Goal: Information Seeking & Learning: Learn about a topic

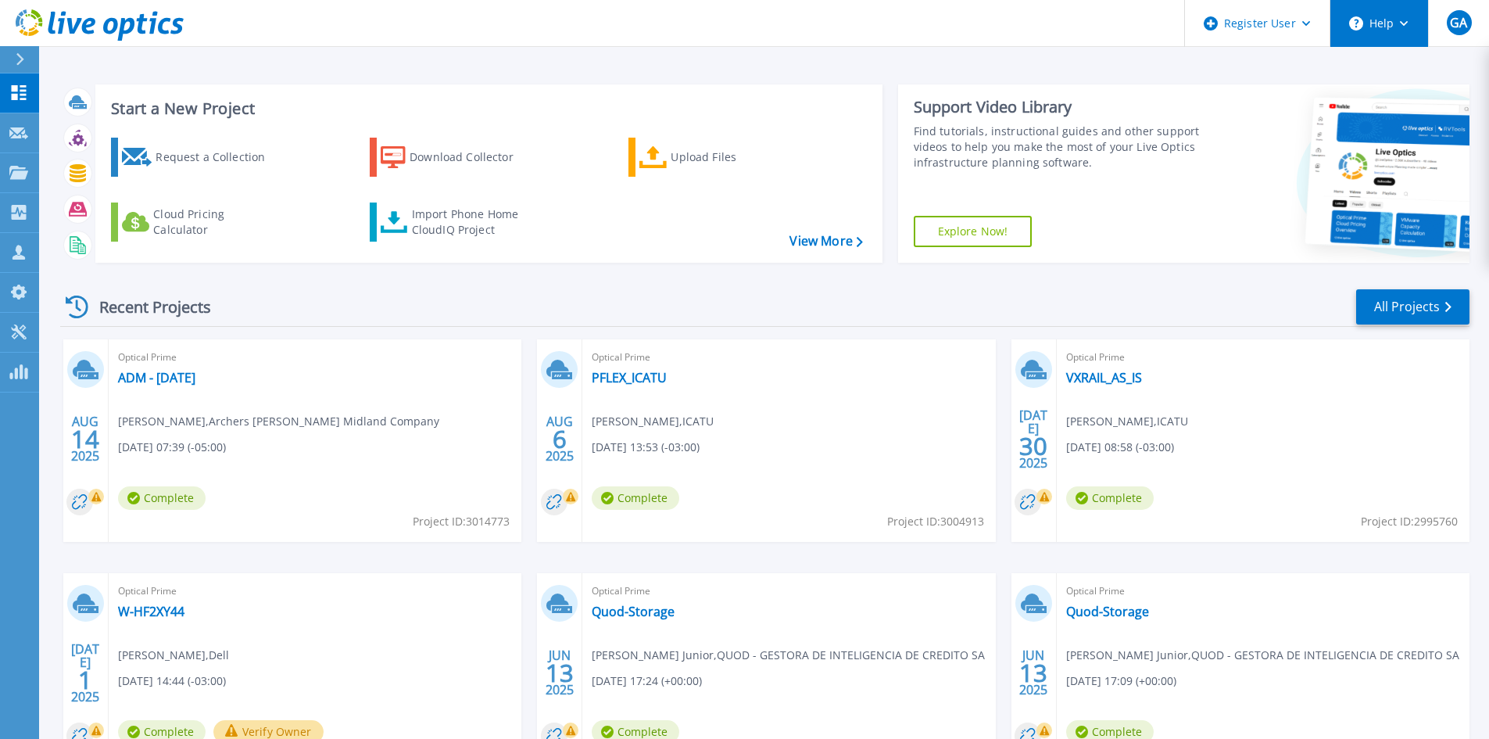
click at [1399, 29] on button "Help" at bounding box center [1379, 23] width 98 height 47
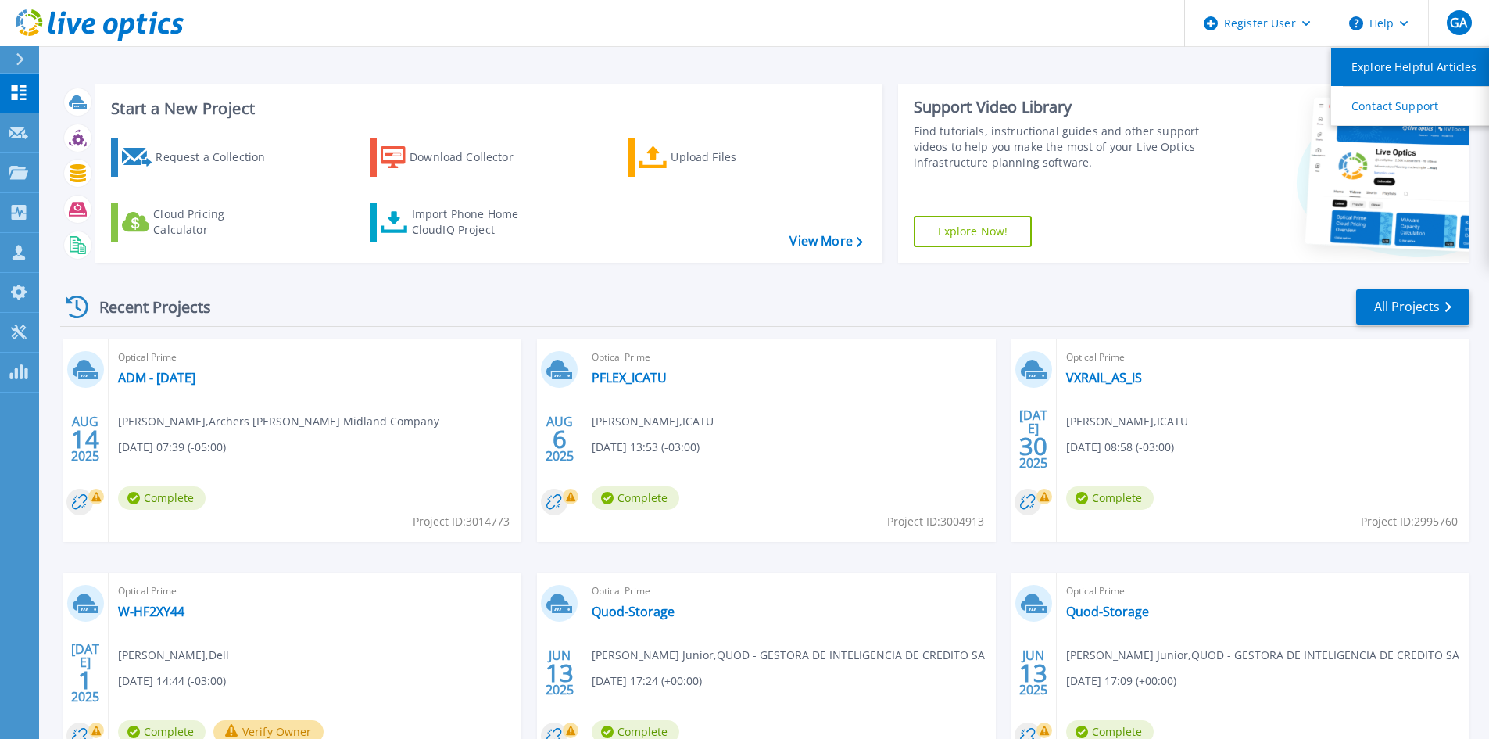
click at [1383, 68] on link "Explore Helpful Articles" at bounding box center [1418, 67] width 174 height 38
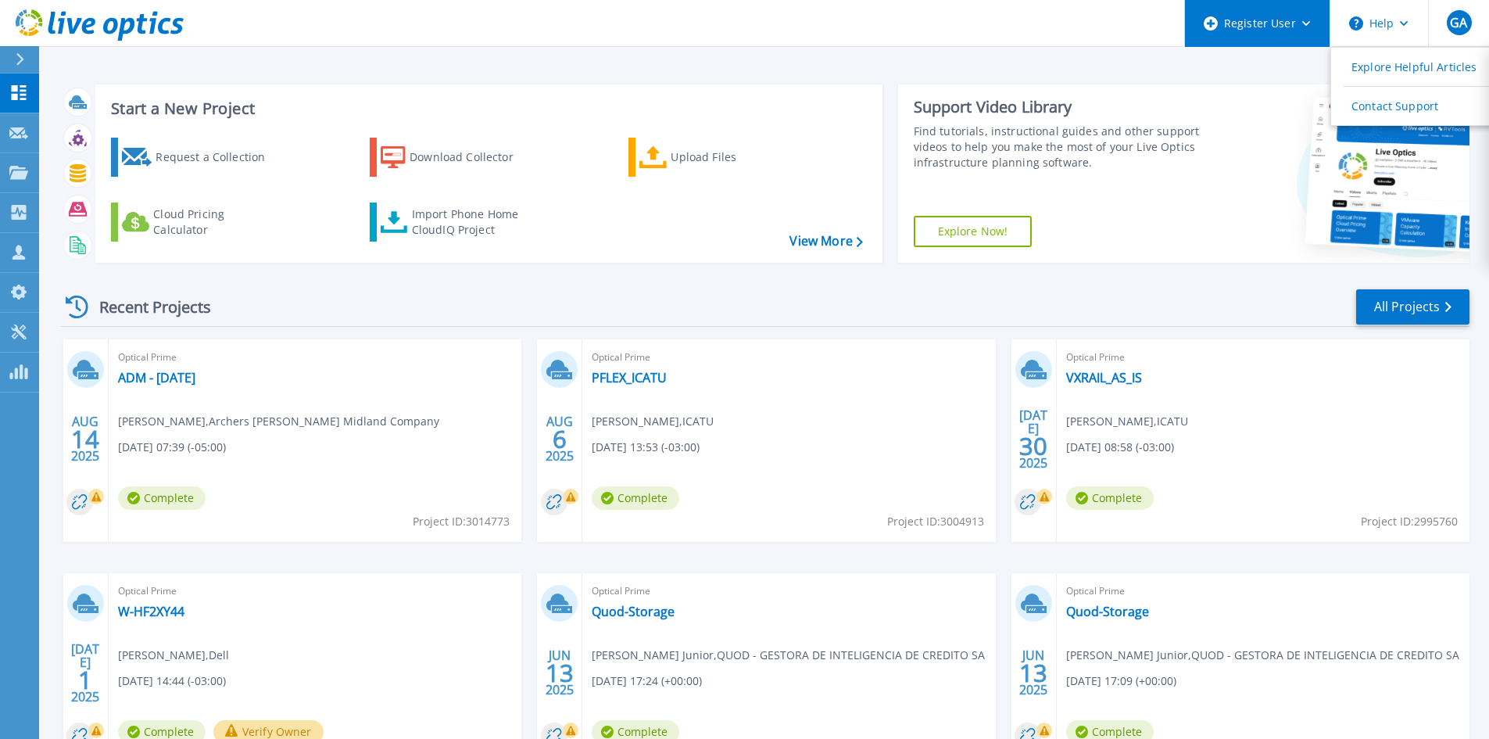
click at [1311, 30] on div "Register User" at bounding box center [1257, 23] width 145 height 47
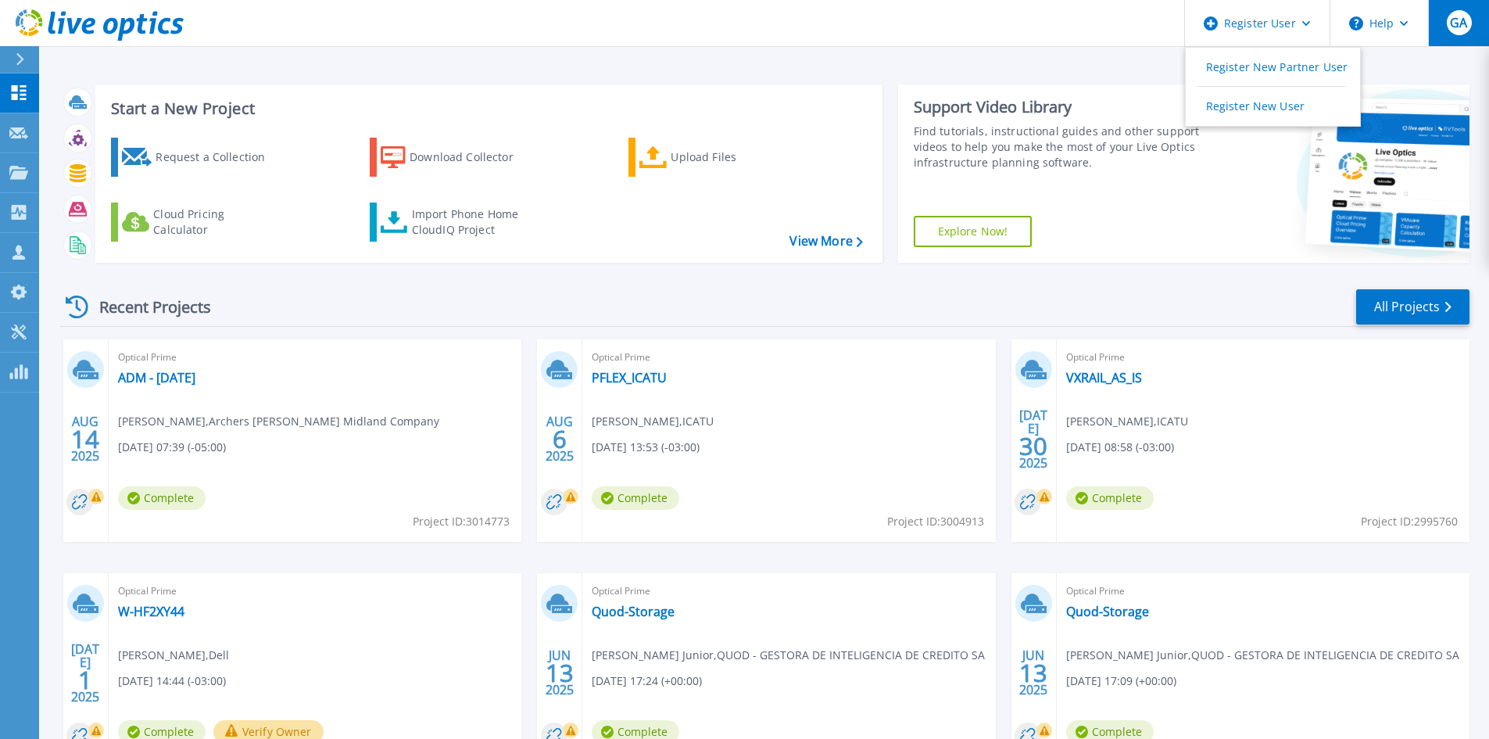
click at [1454, 26] on span "GA" at bounding box center [1458, 22] width 17 height 13
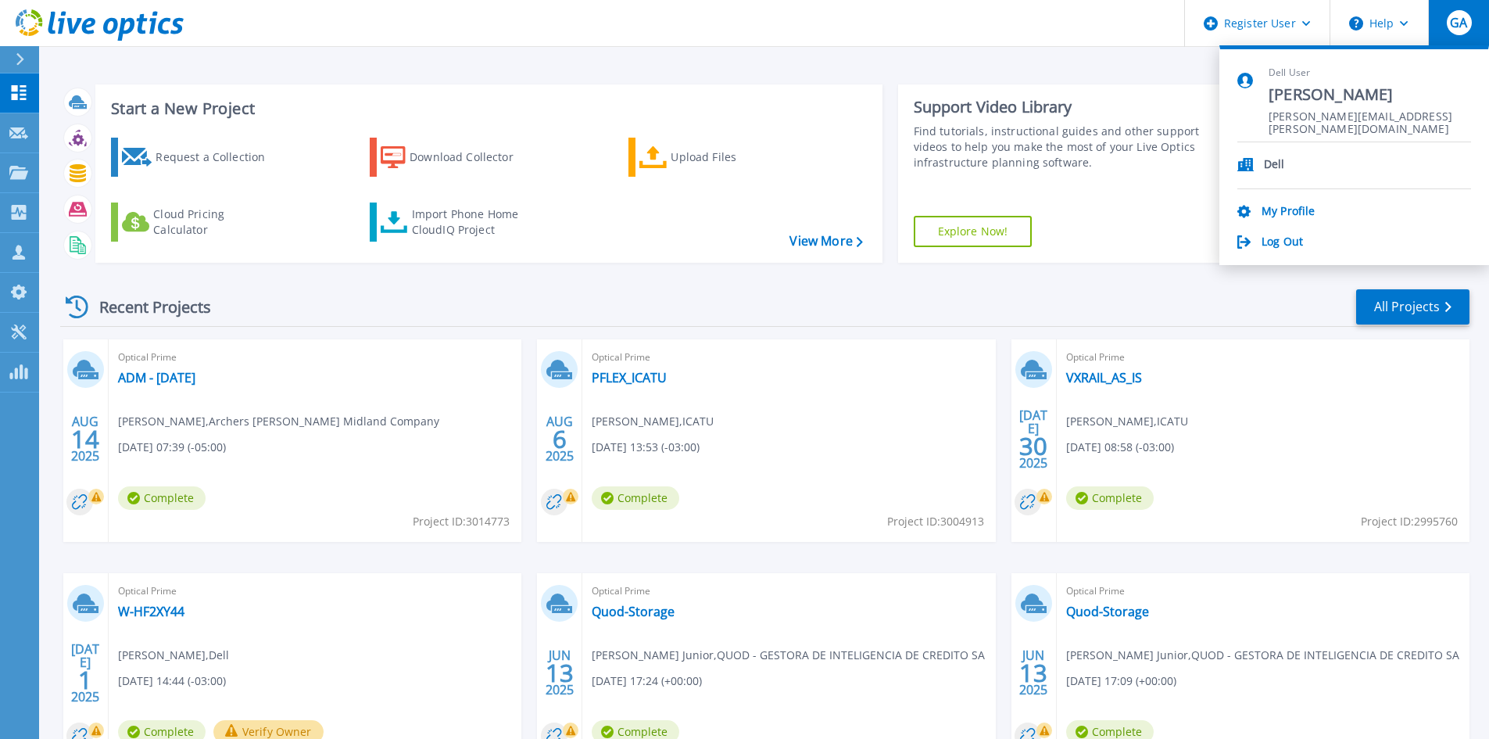
click at [1454, 26] on span "GA" at bounding box center [1458, 22] width 17 height 13
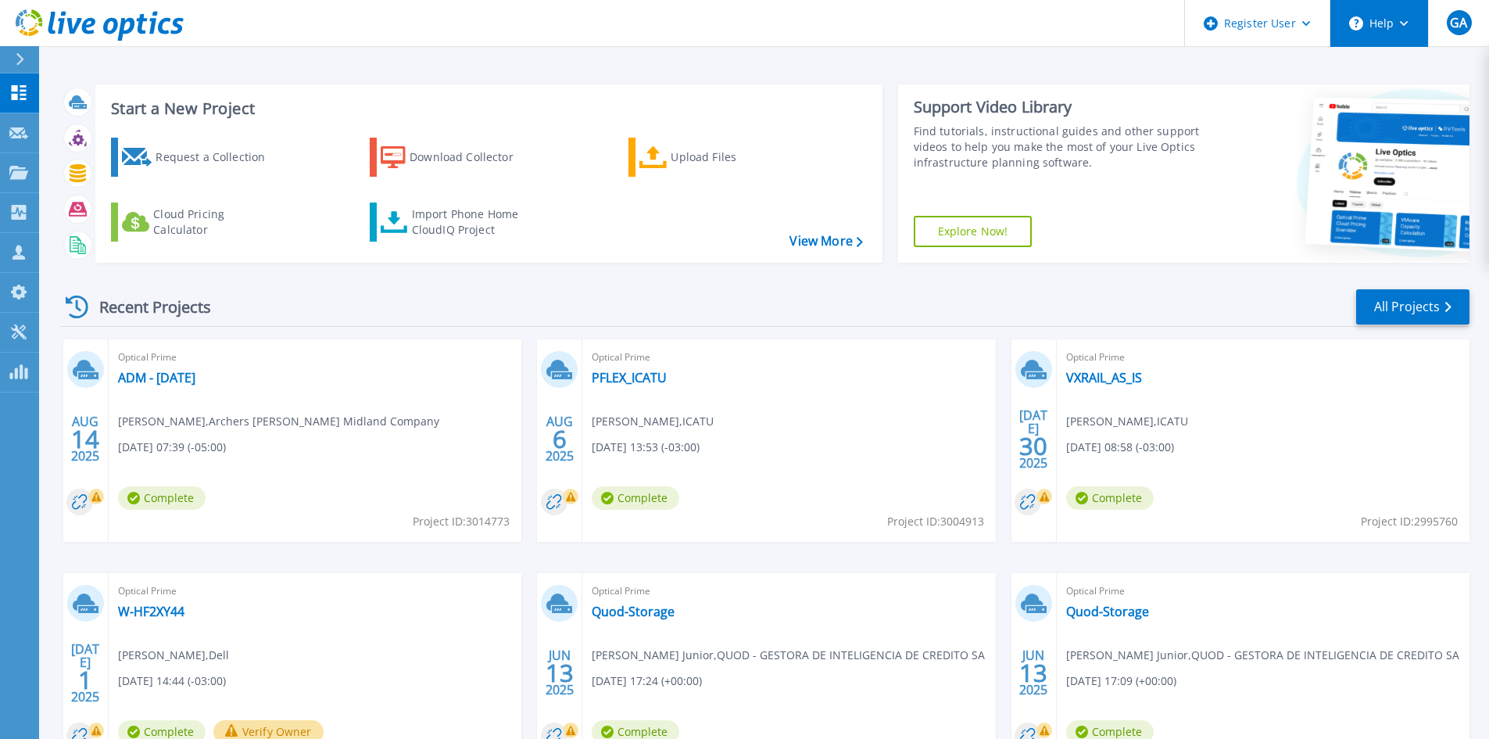
click at [1411, 26] on button "Help" at bounding box center [1379, 23] width 98 height 47
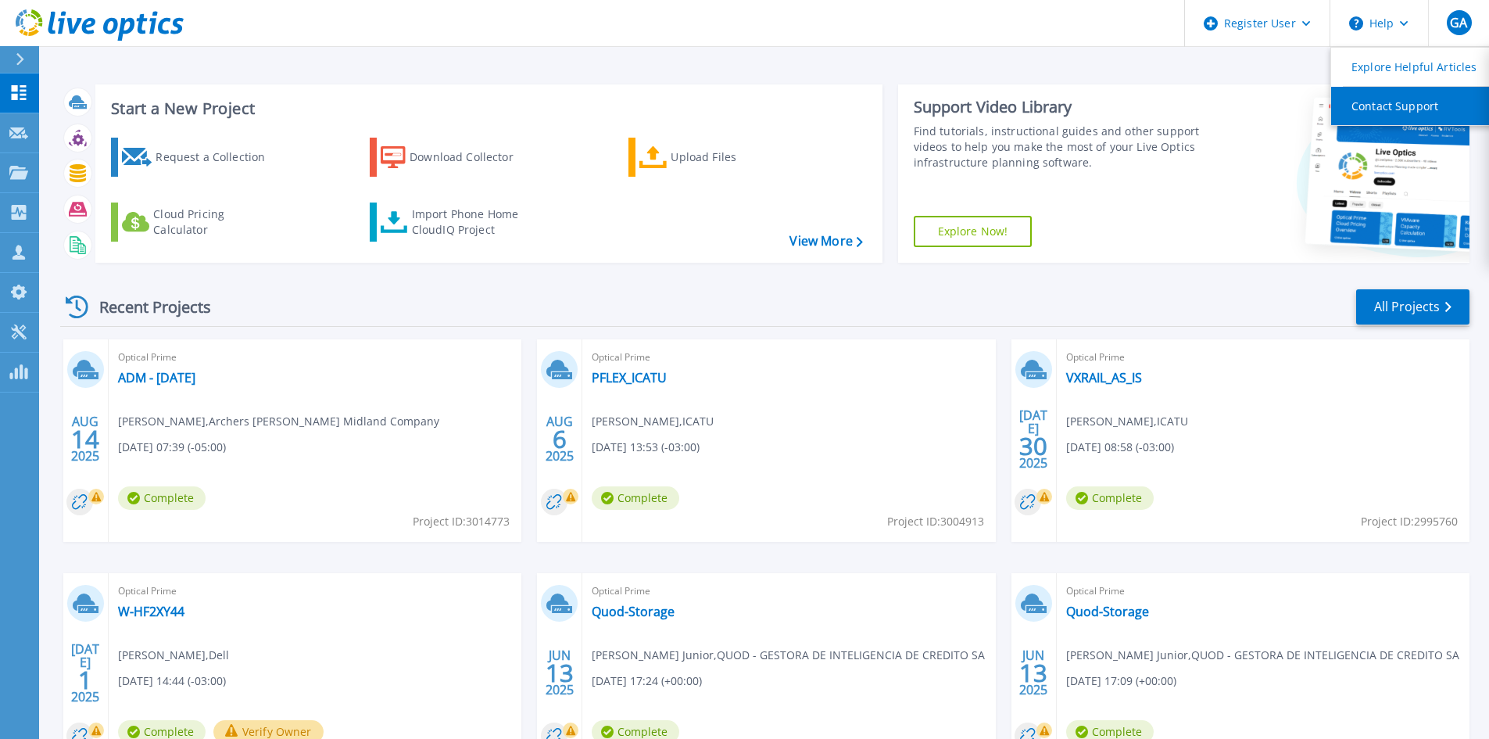
click at [1408, 109] on link "Contact Support" at bounding box center [1418, 106] width 174 height 38
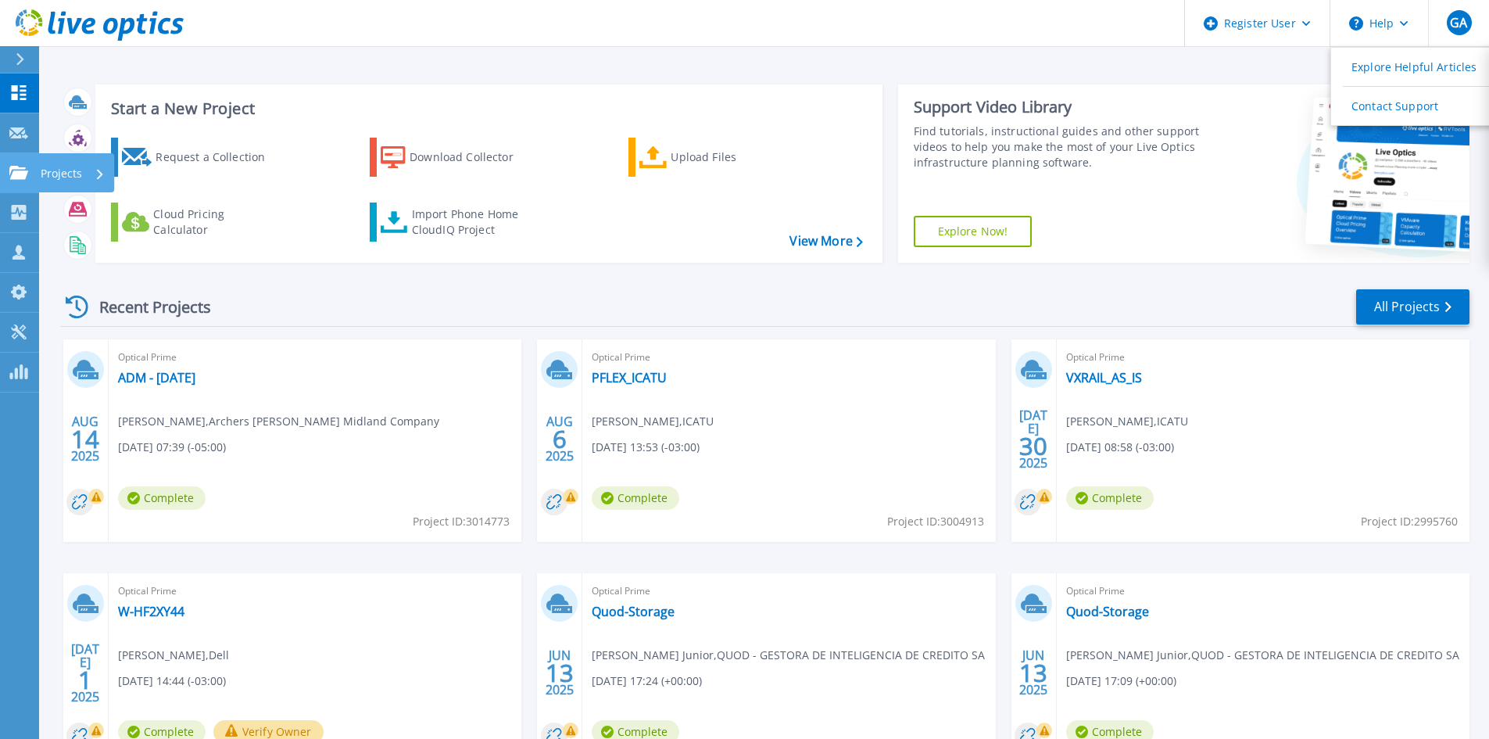
click at [19, 172] on icon at bounding box center [18, 172] width 19 height 13
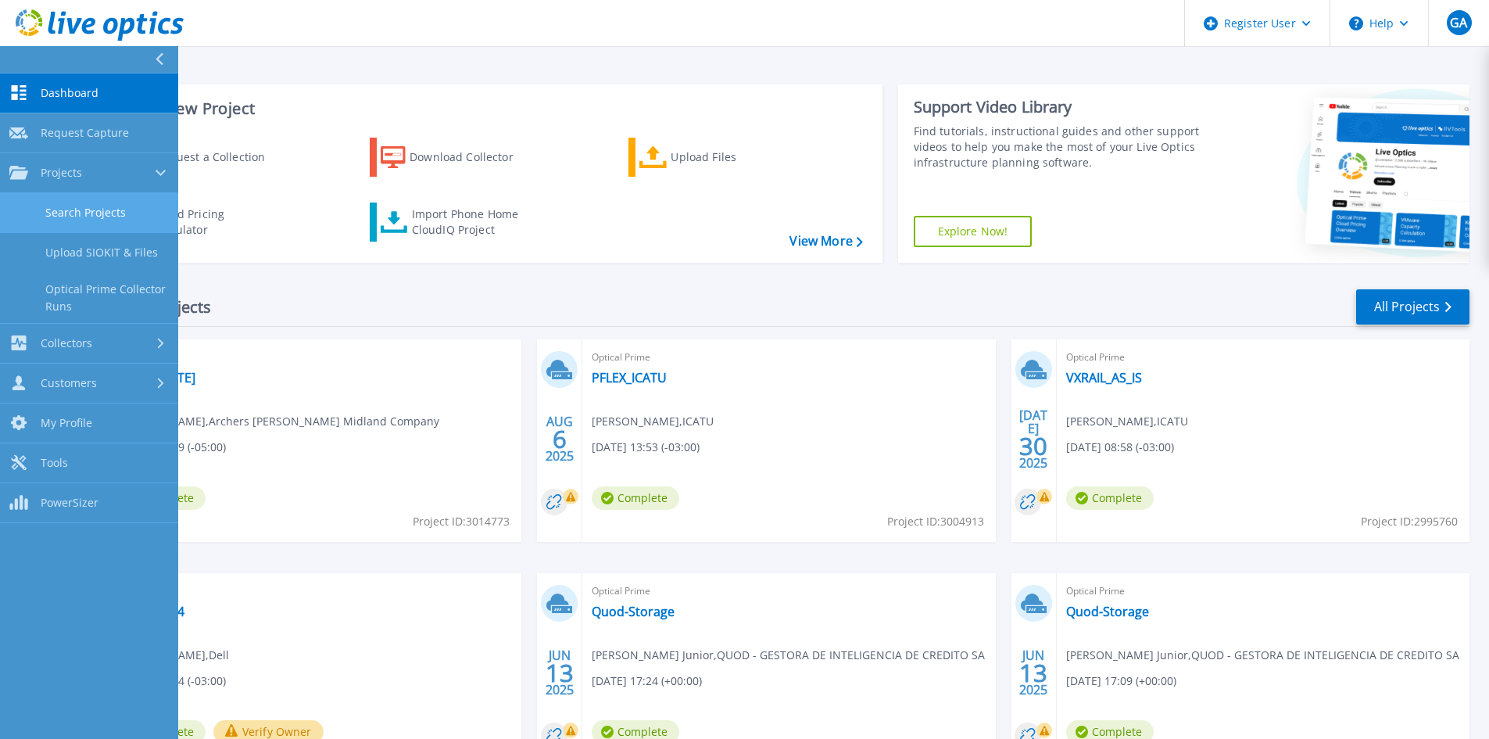
click at [42, 217] on link "Search Projects" at bounding box center [89, 213] width 178 height 40
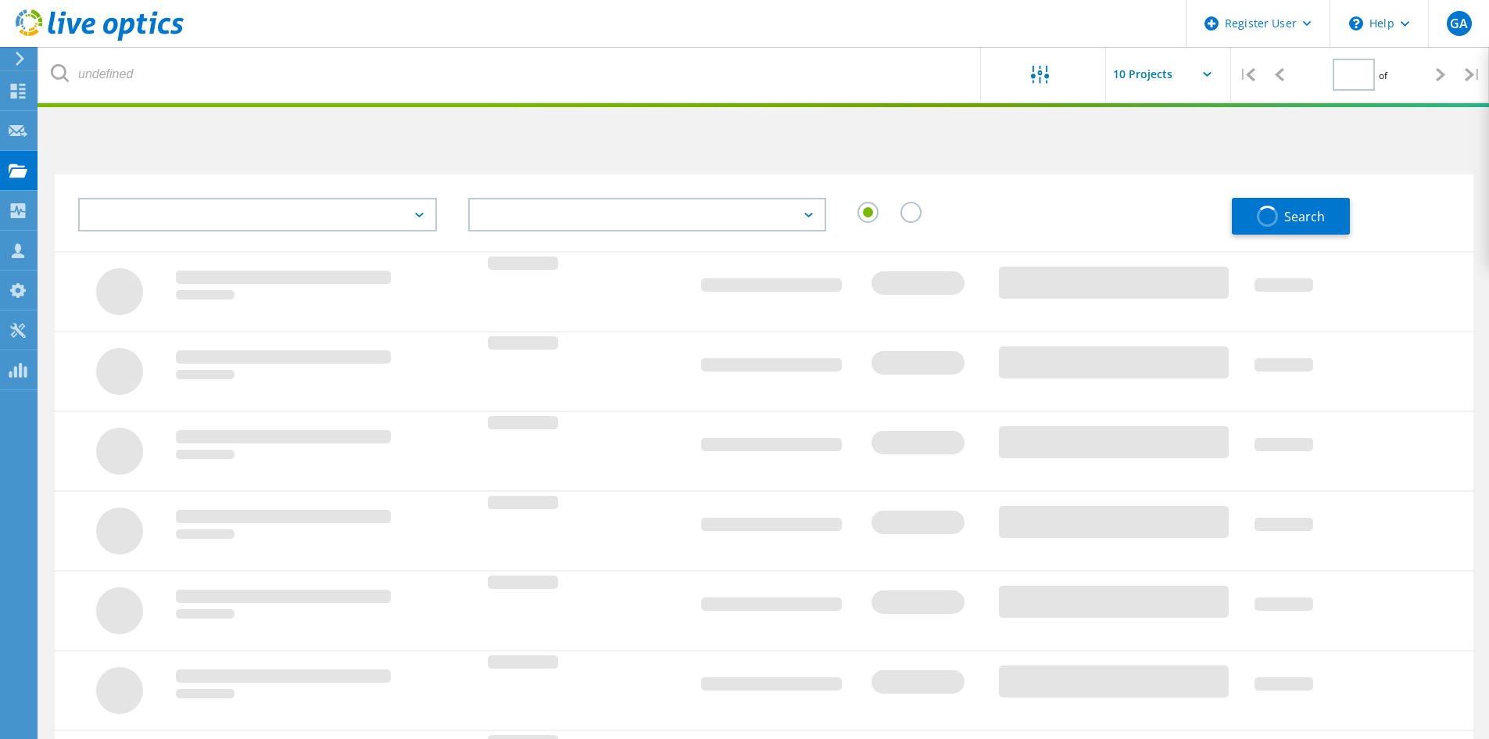
type input "1"
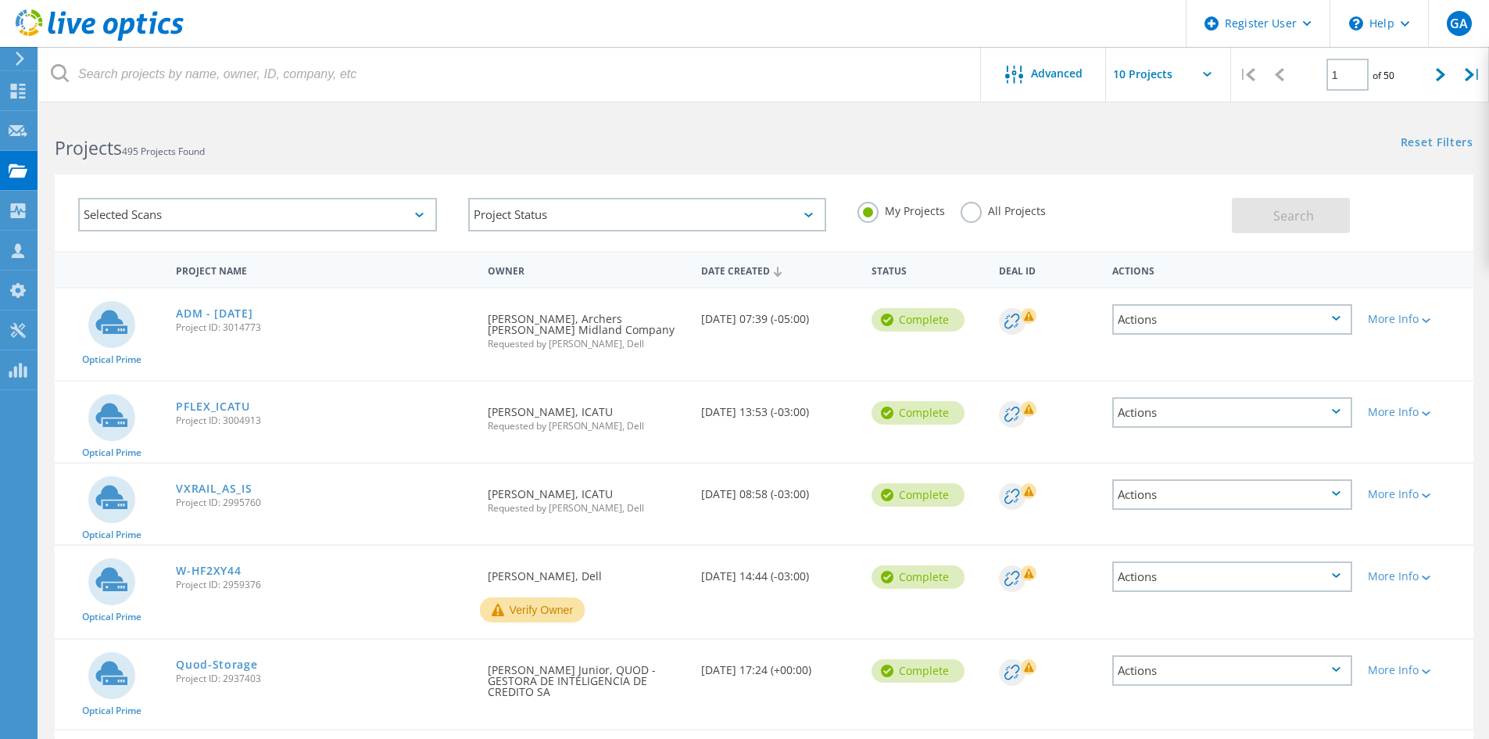
click at [981, 213] on label "All Projects" at bounding box center [1003, 209] width 85 height 15
click at [0, 0] on input "All Projects" at bounding box center [0, 0] width 0 height 0
click at [1305, 219] on span "Search" at bounding box center [1293, 215] width 41 height 17
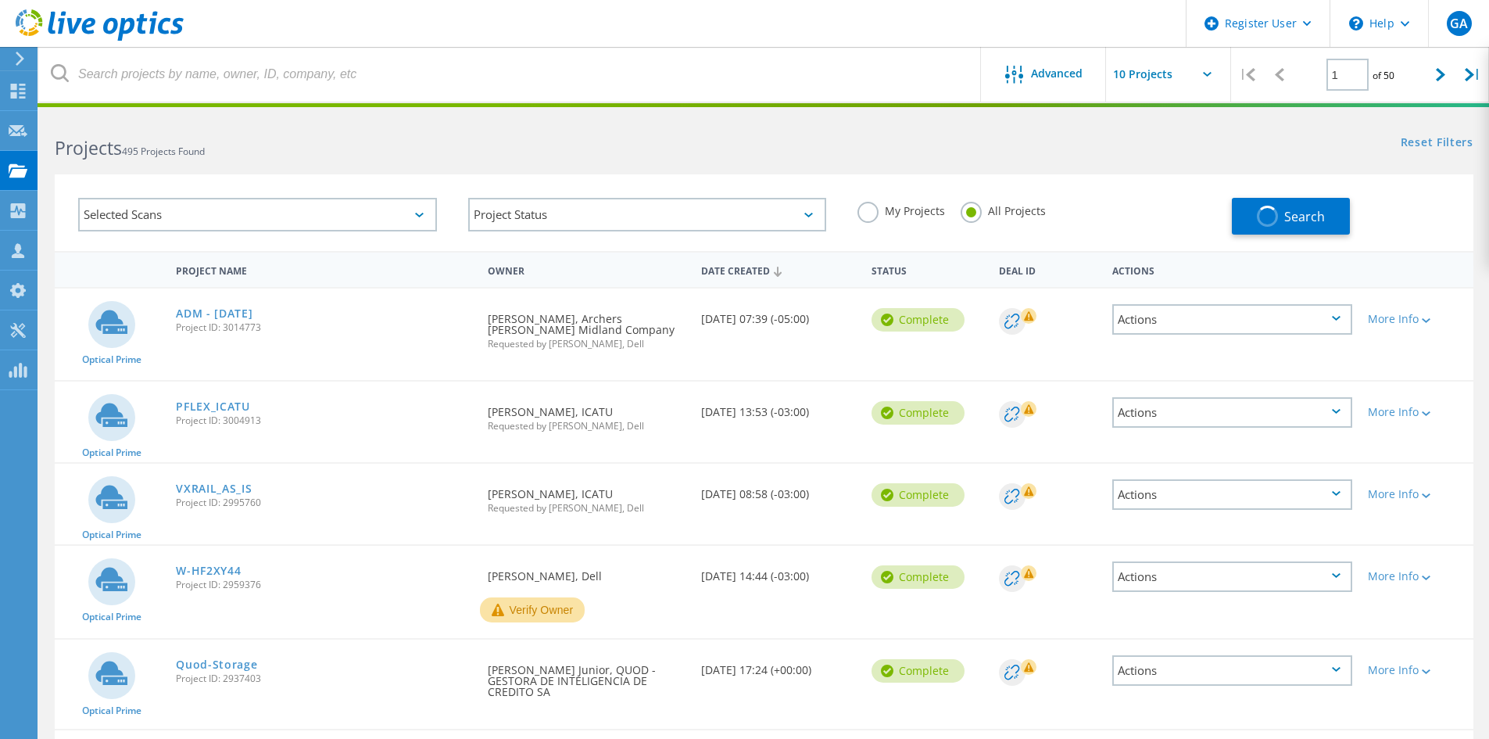
click at [267, 213] on div "Selected Scans" at bounding box center [257, 215] width 359 height 34
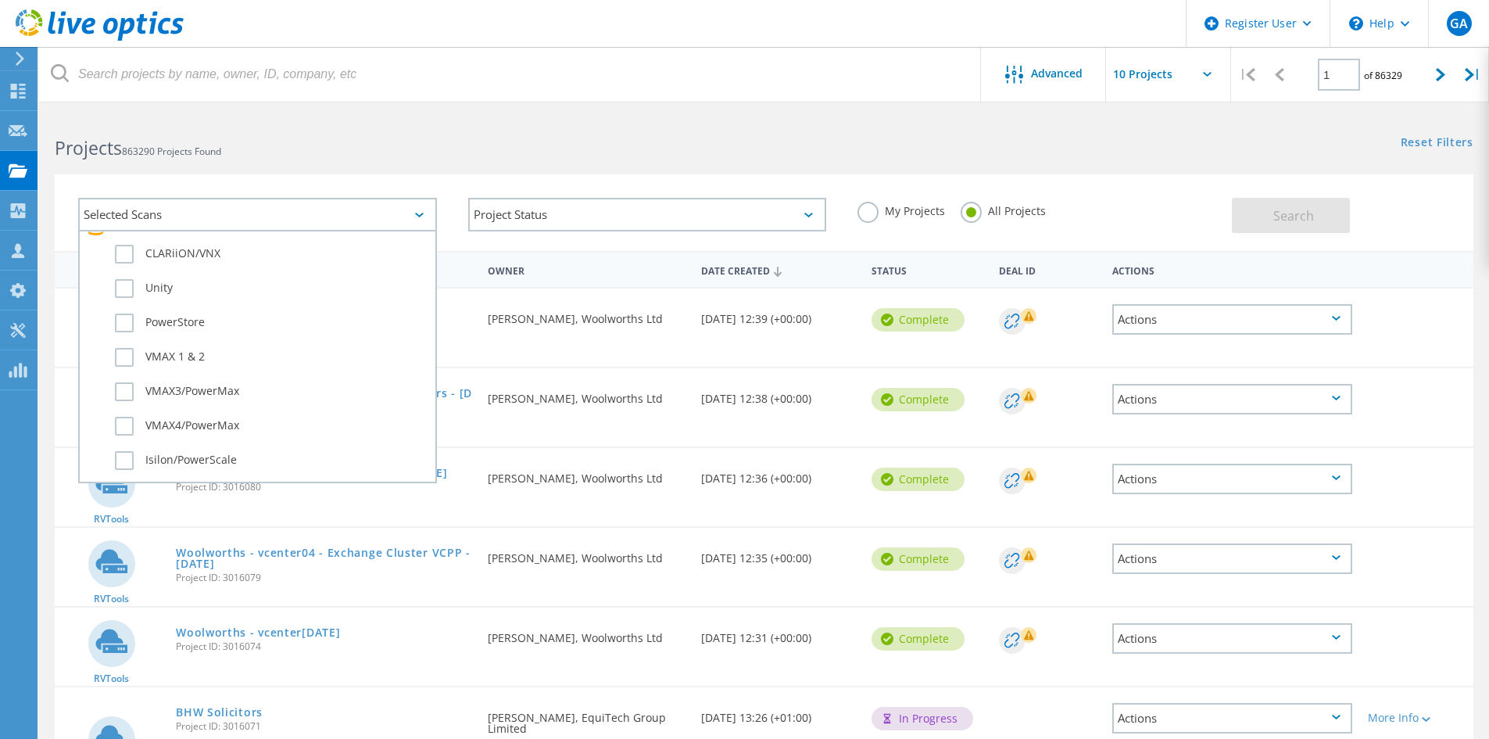
scroll to position [313, 0]
click at [198, 387] on label "PowerStore" at bounding box center [271, 382] width 313 height 19
click at [0, 0] on input "PowerStore" at bounding box center [0, 0] width 0 height 0
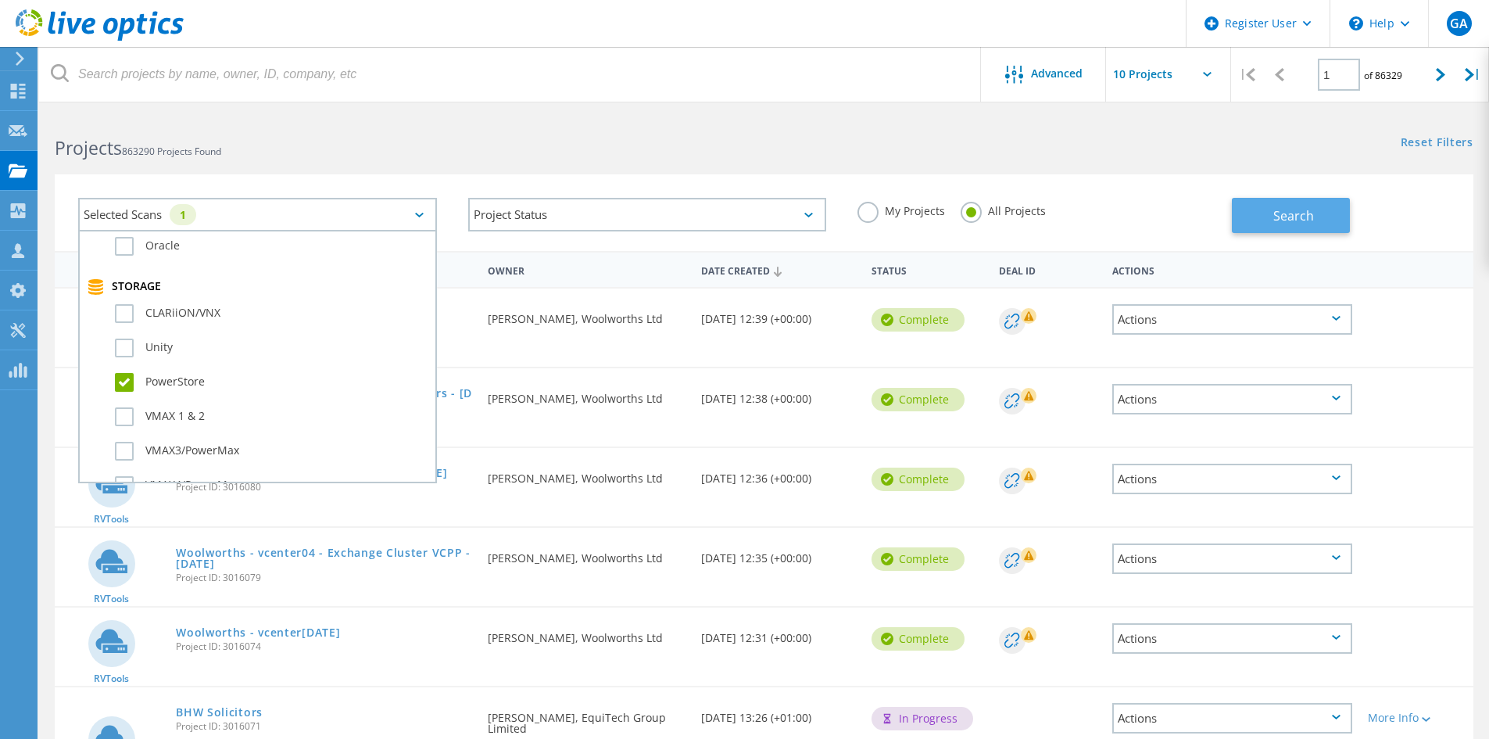
click at [1283, 213] on span "Search" at bounding box center [1293, 215] width 41 height 17
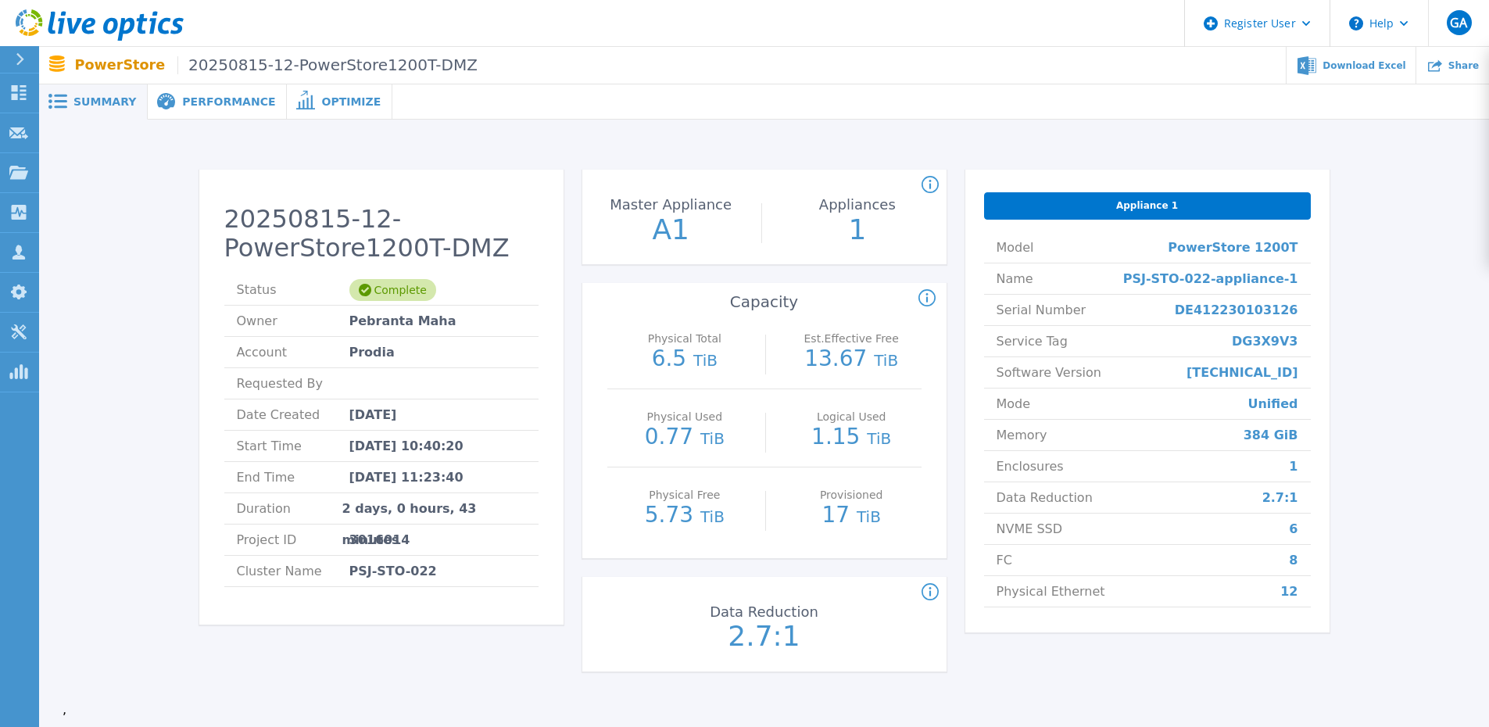
click at [219, 103] on span "Performance" at bounding box center [228, 101] width 93 height 11
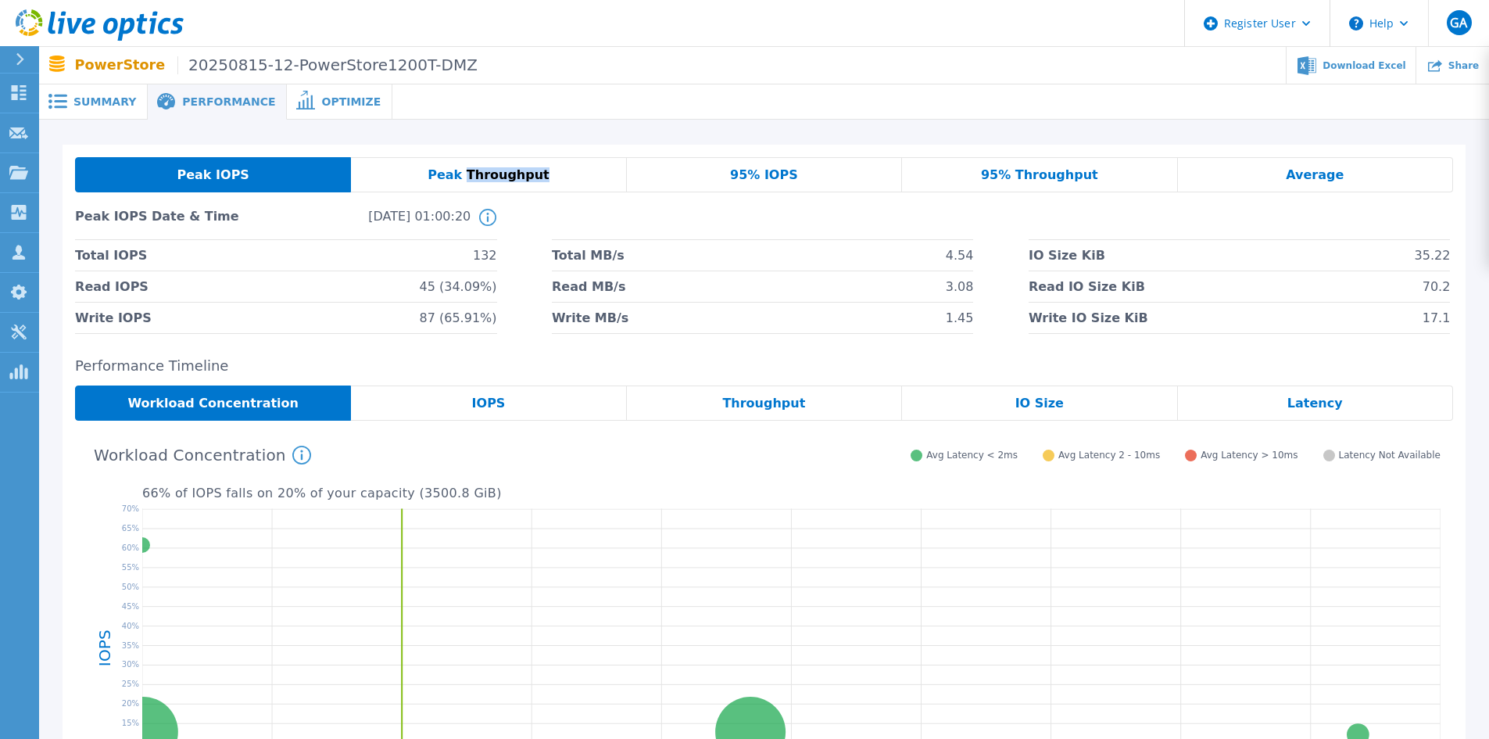
drag, startPoint x: 554, startPoint y: 174, endPoint x: 471, endPoint y: 171, distance: 82.9
click at [471, 171] on div "Peak Throughput" at bounding box center [488, 174] width 275 height 35
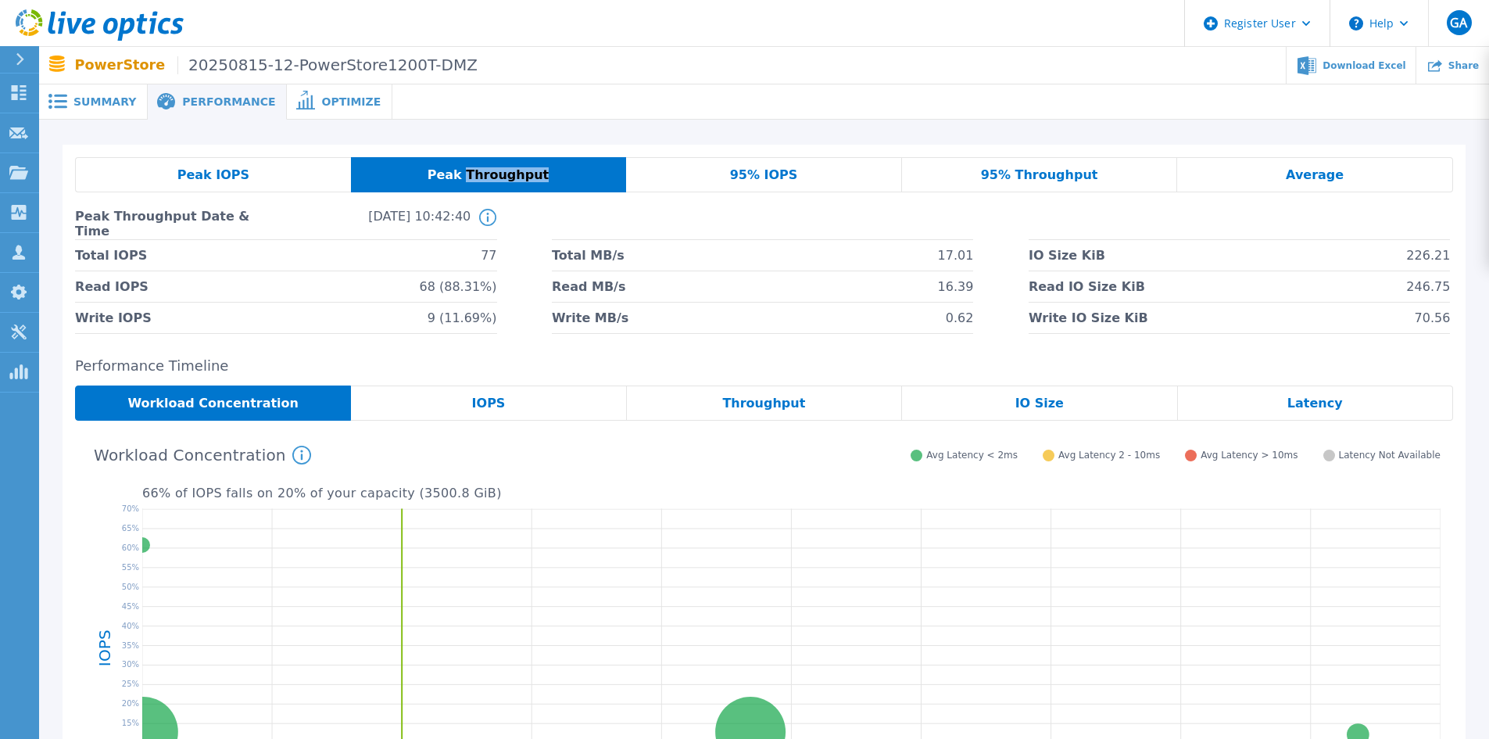
copy span "Throughput"
click at [1402, 32] on button "Help" at bounding box center [1379, 23] width 98 height 47
click at [1383, 103] on link "Contact Support" at bounding box center [1418, 106] width 174 height 38
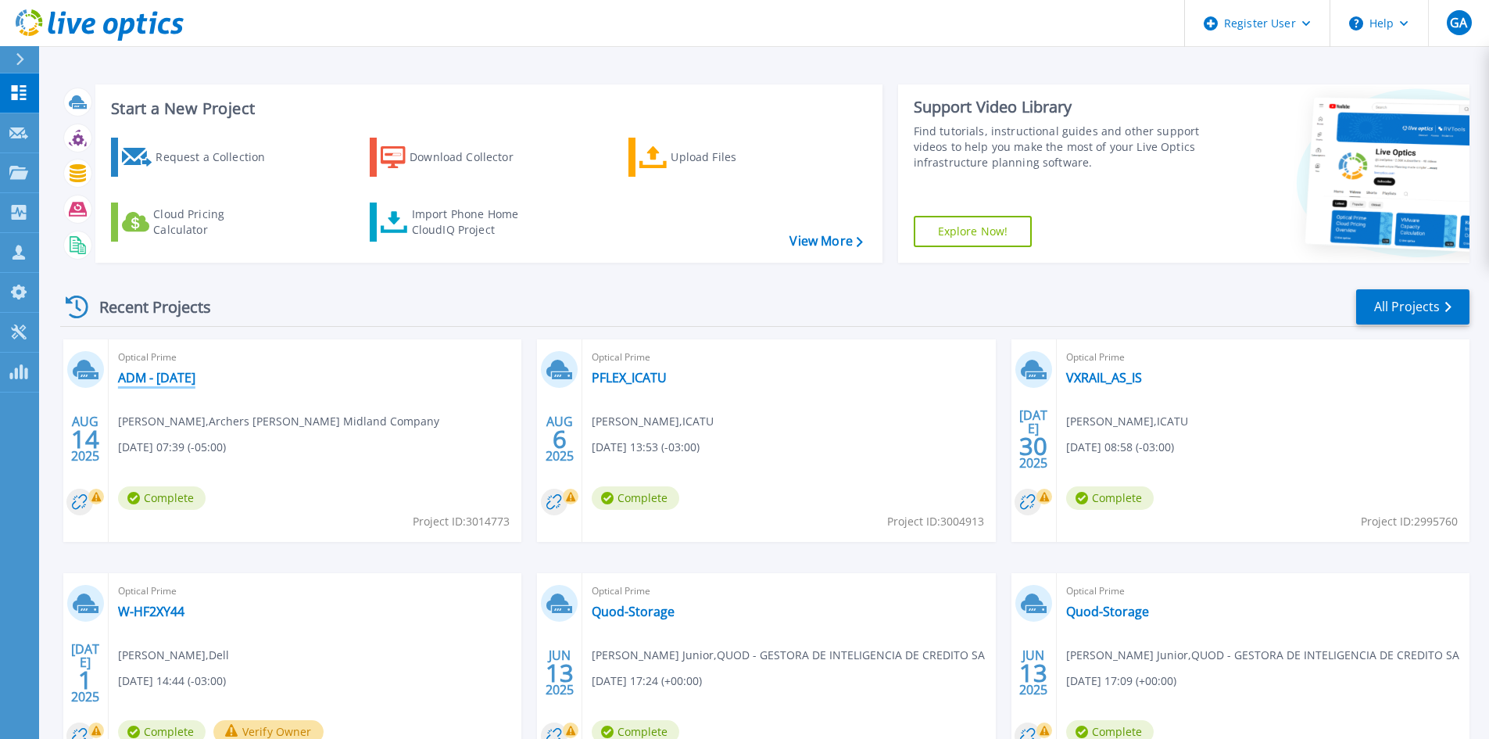
click at [163, 374] on link "ADM - [DATE]" at bounding box center [156, 378] width 77 height 16
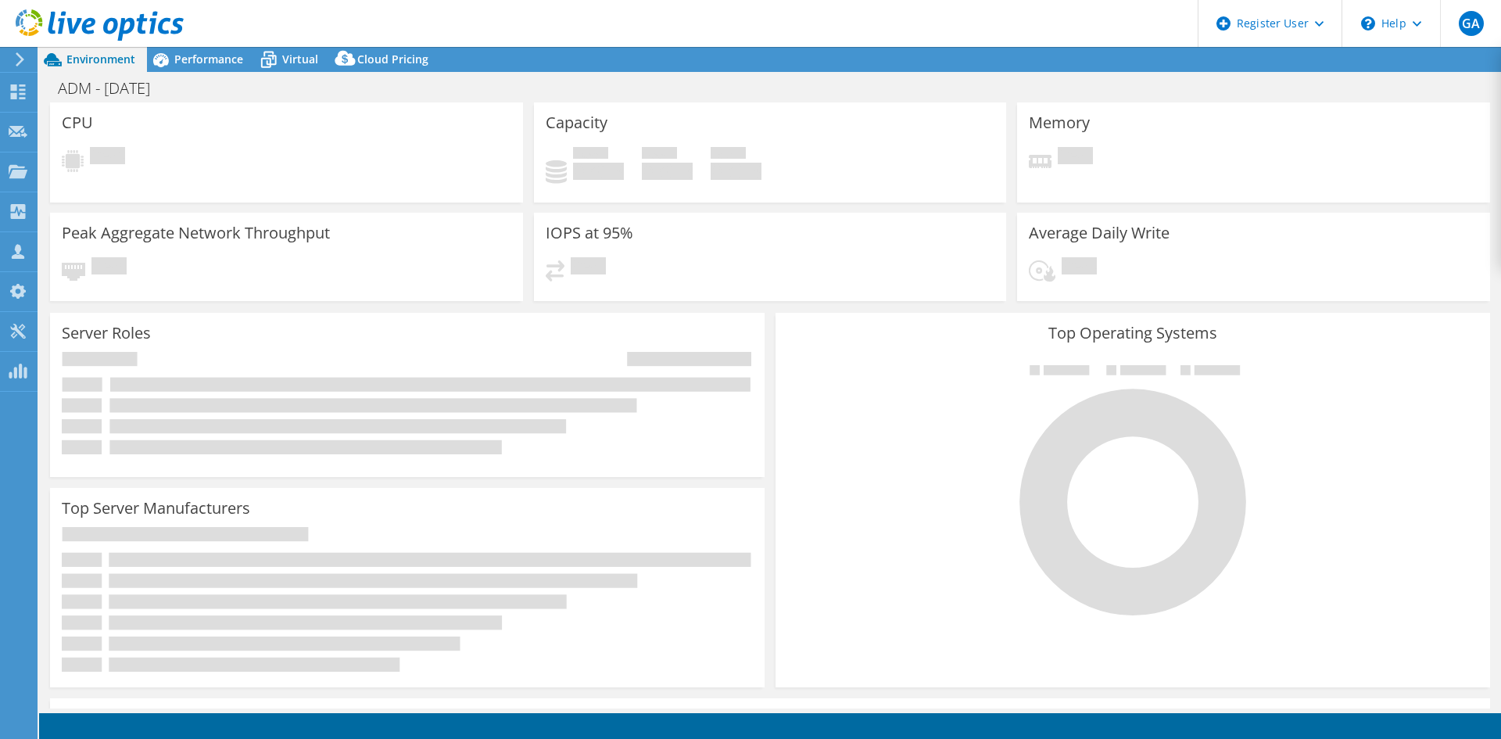
select select "USD"
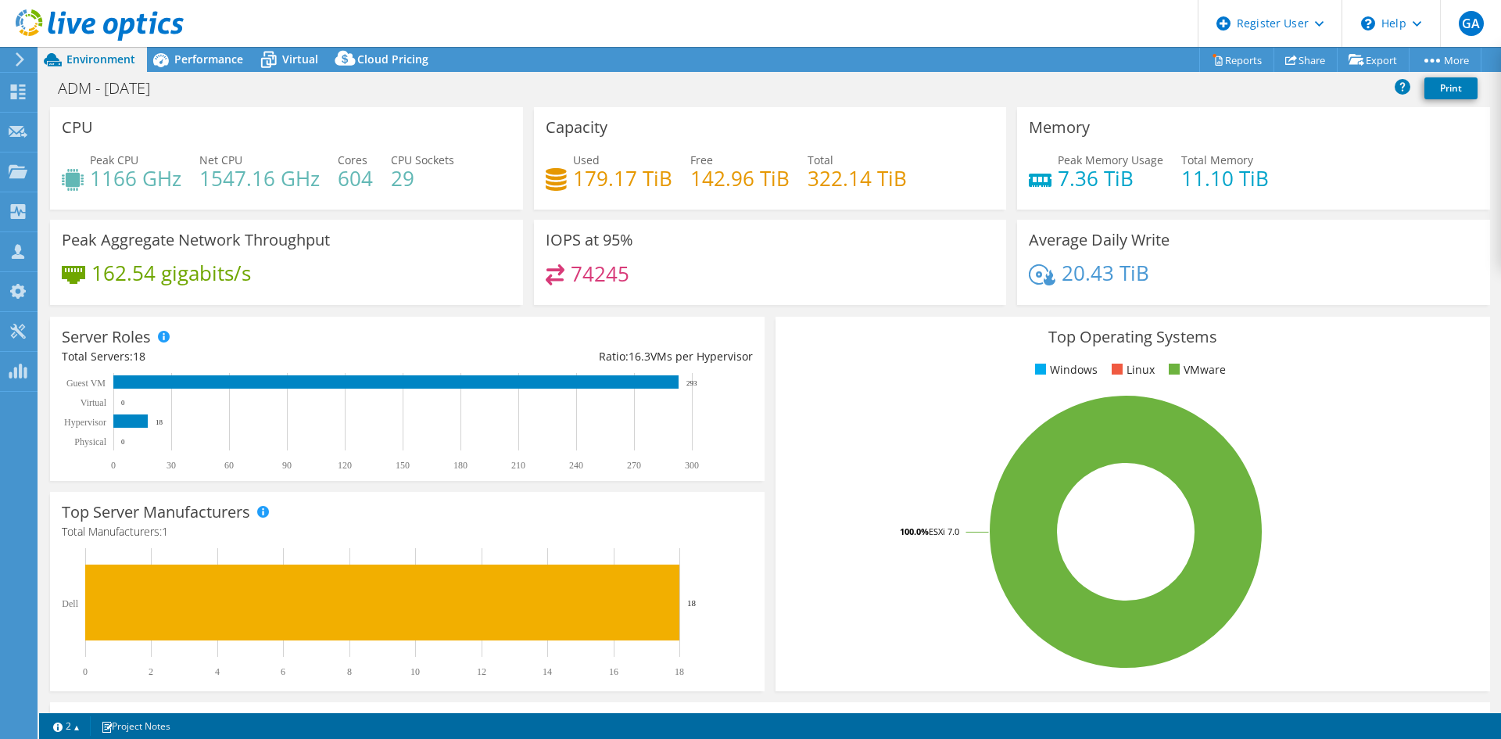
click at [832, 392] on div "Top Operating Systems Windows Linux VMware 100.0% ESXi 7.0" at bounding box center [1132, 504] width 714 height 374
click at [803, 410] on rect at bounding box center [1125, 532] width 677 height 274
click at [109, 27] on icon at bounding box center [100, 25] width 168 height 32
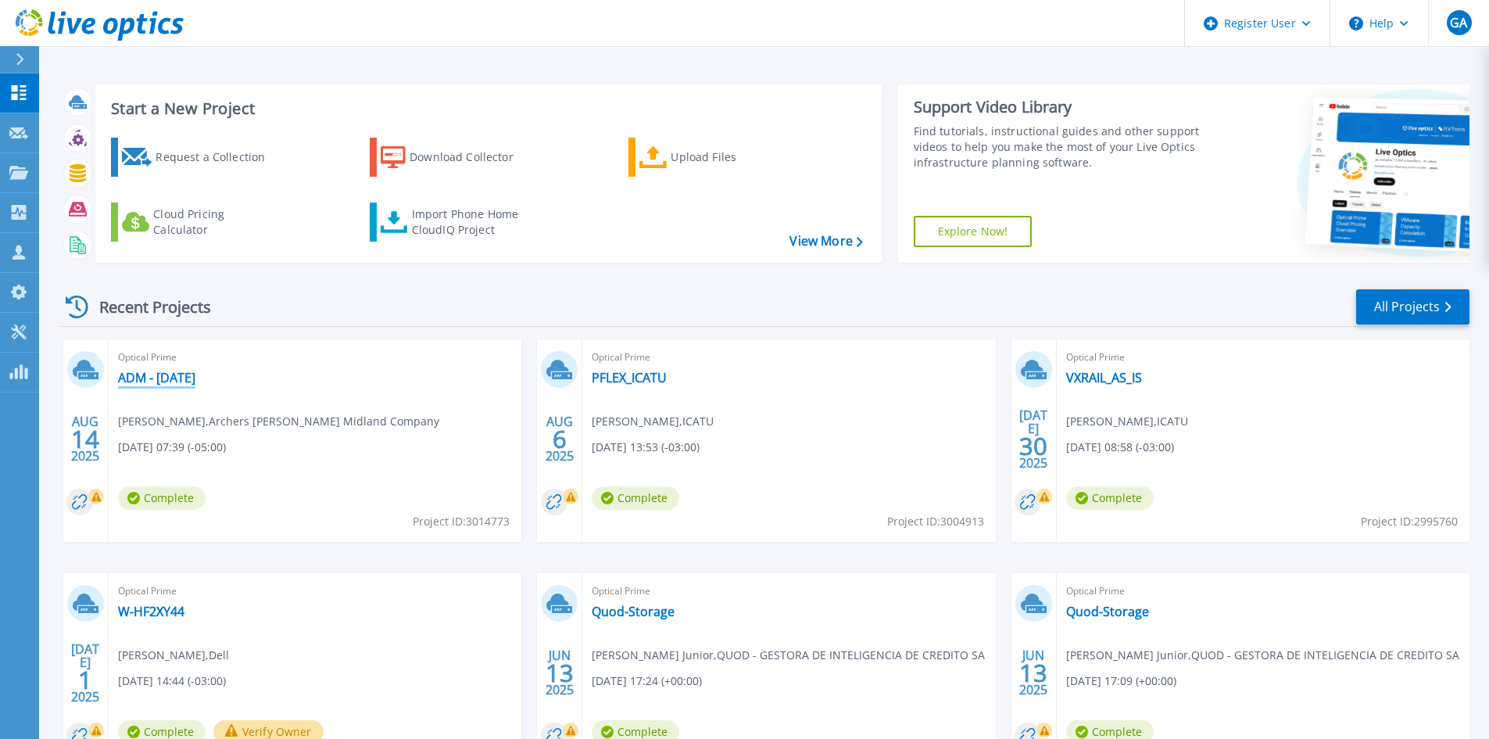
click at [163, 373] on link "ADM - [DATE]" at bounding box center [156, 378] width 77 height 16
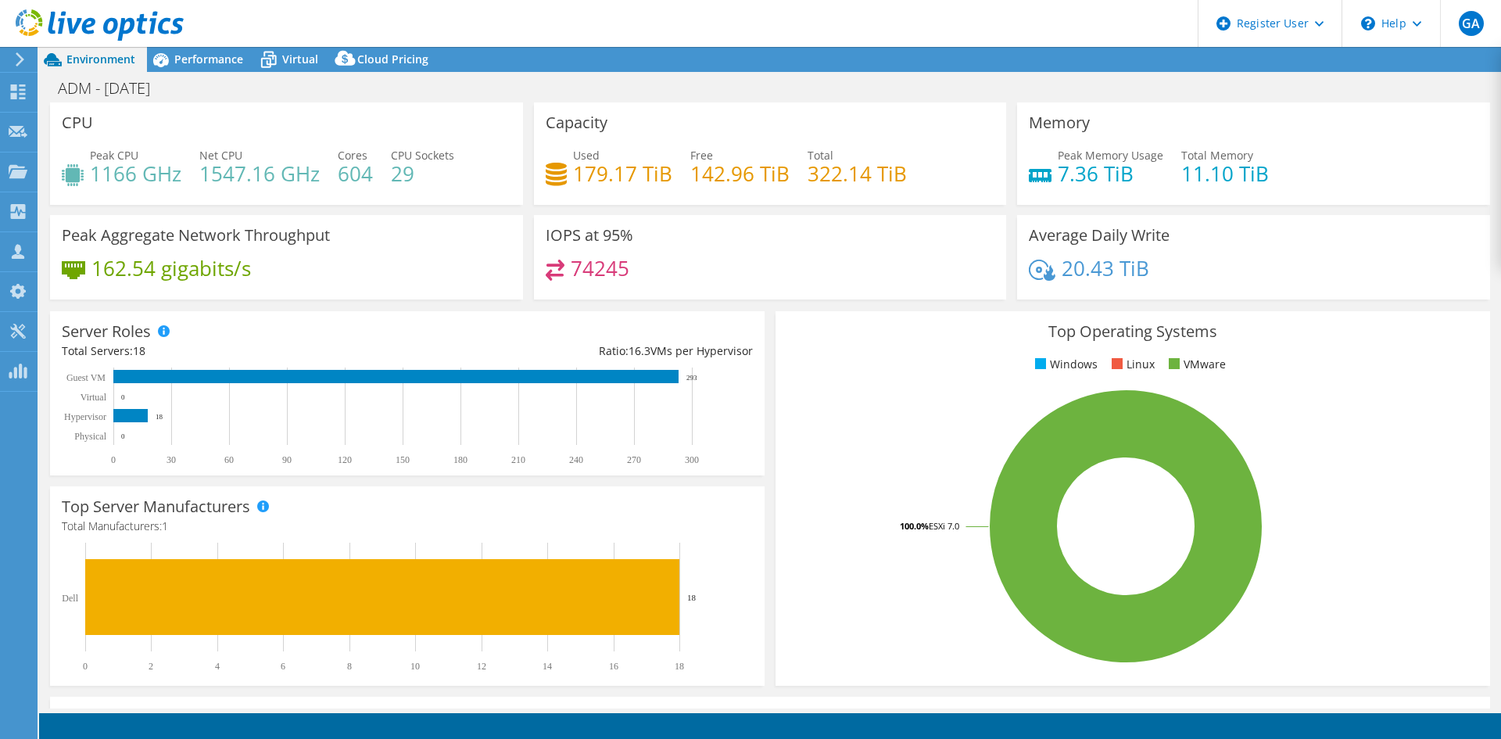
select select "USD"
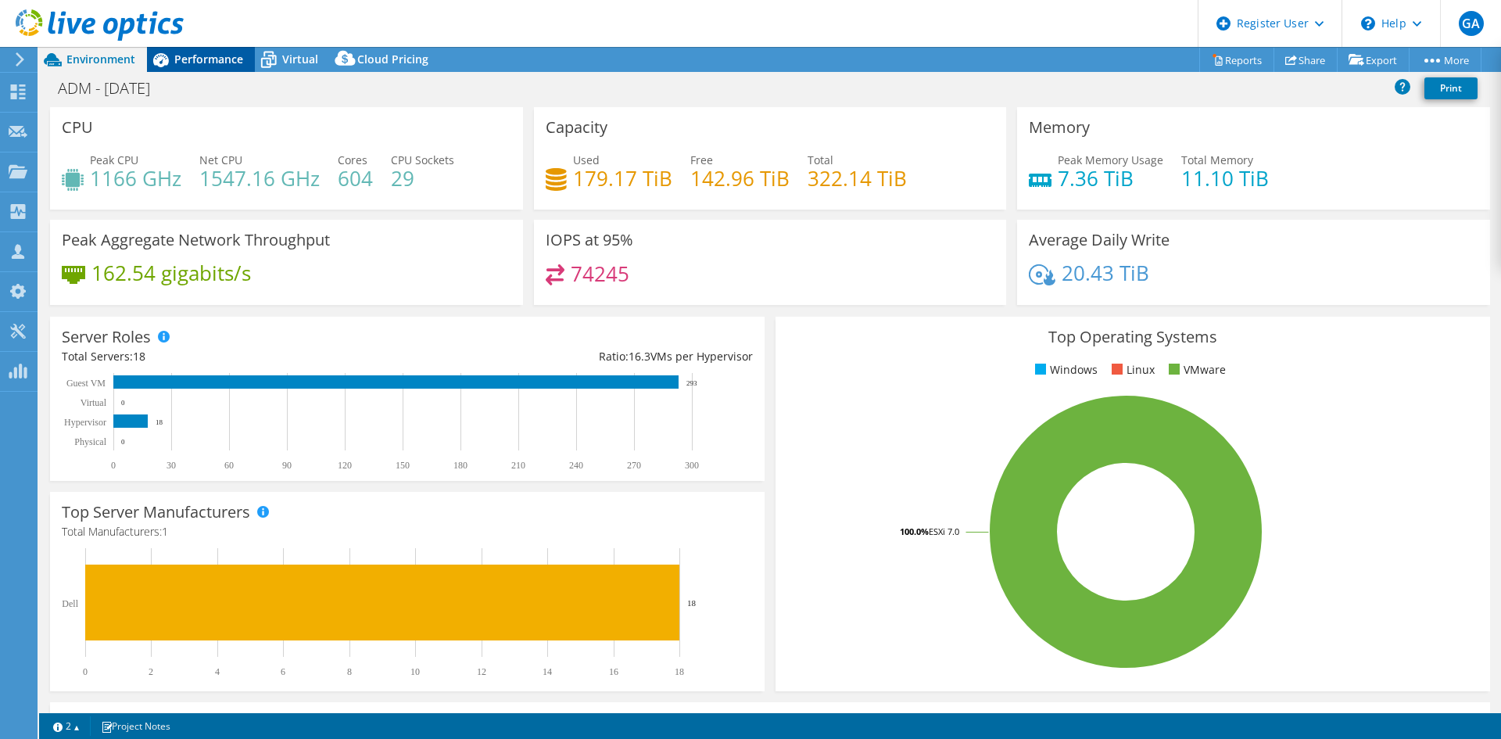
click at [206, 64] on span "Performance" at bounding box center [208, 59] width 69 height 15
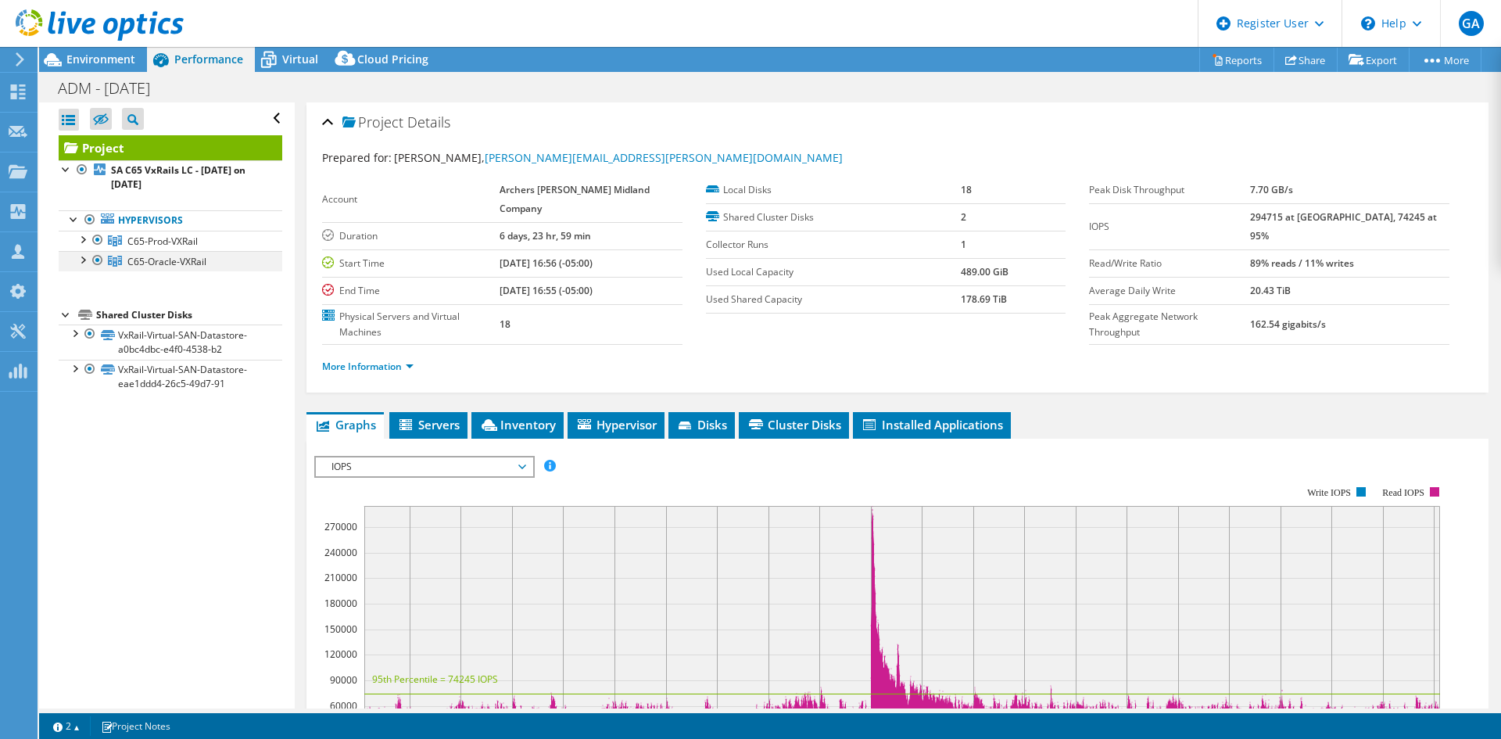
click at [83, 259] on div at bounding box center [82, 259] width 16 height 16
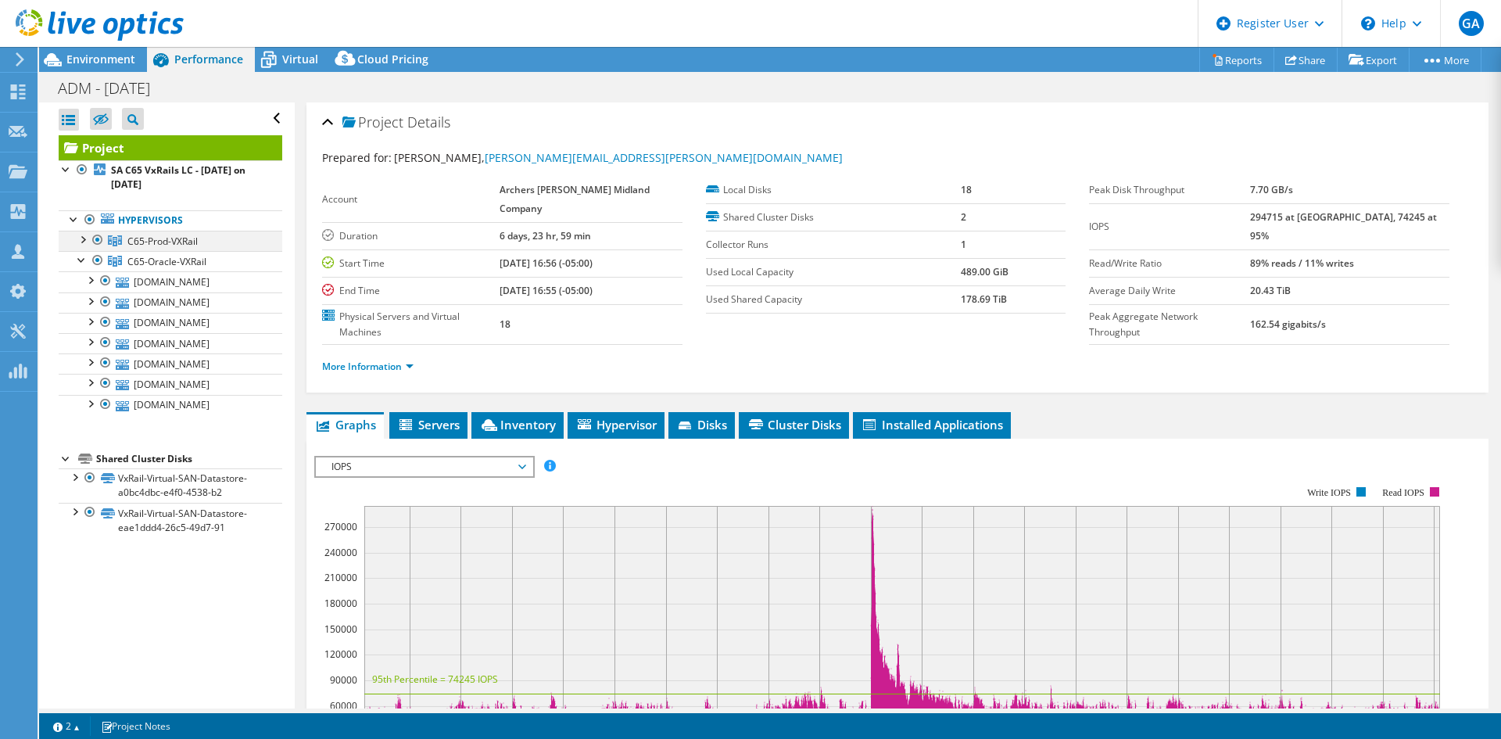
click at [80, 240] on div at bounding box center [82, 239] width 16 height 16
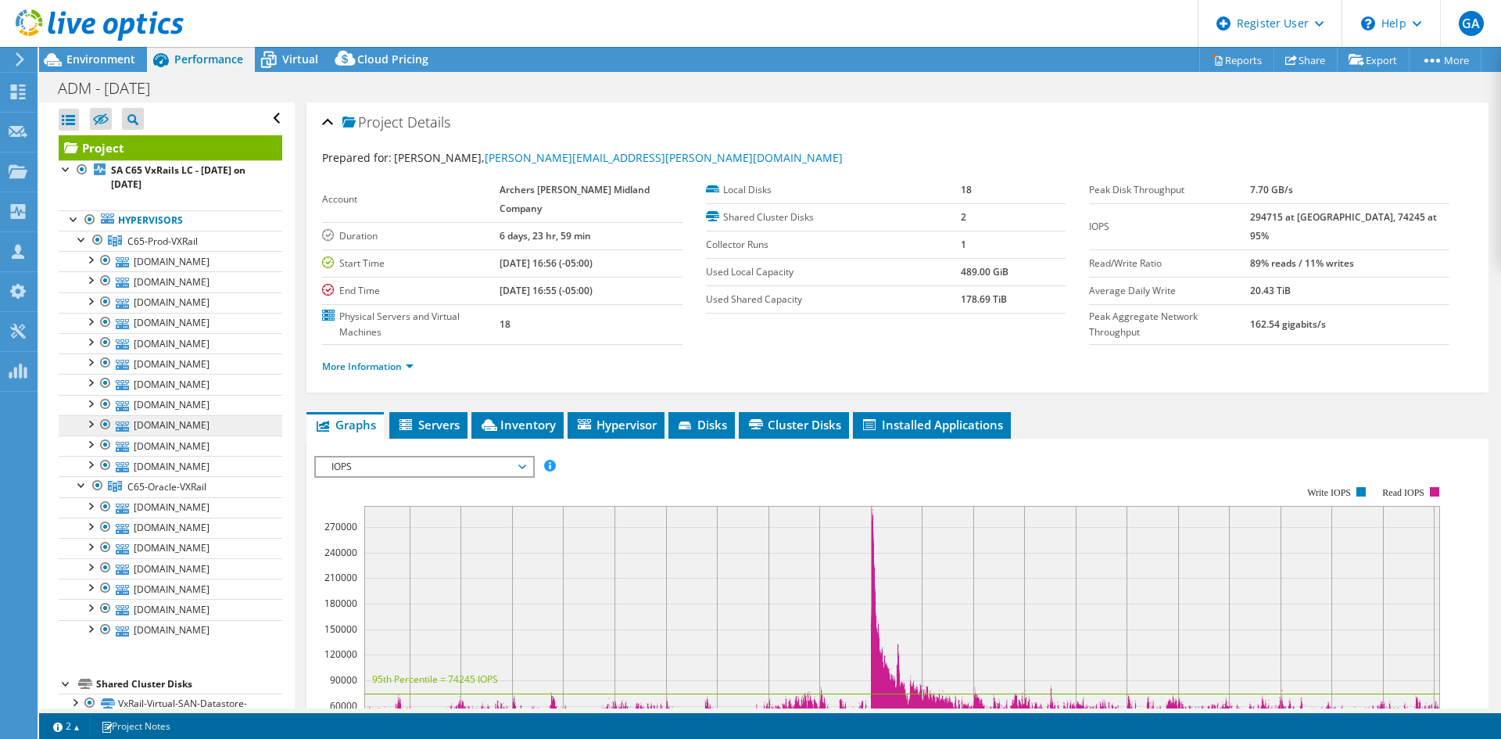
drag, startPoint x: 79, startPoint y: 488, endPoint x: 79, endPoint y: 431, distance: 57.1
click at [79, 488] on div at bounding box center [82, 484] width 16 height 16
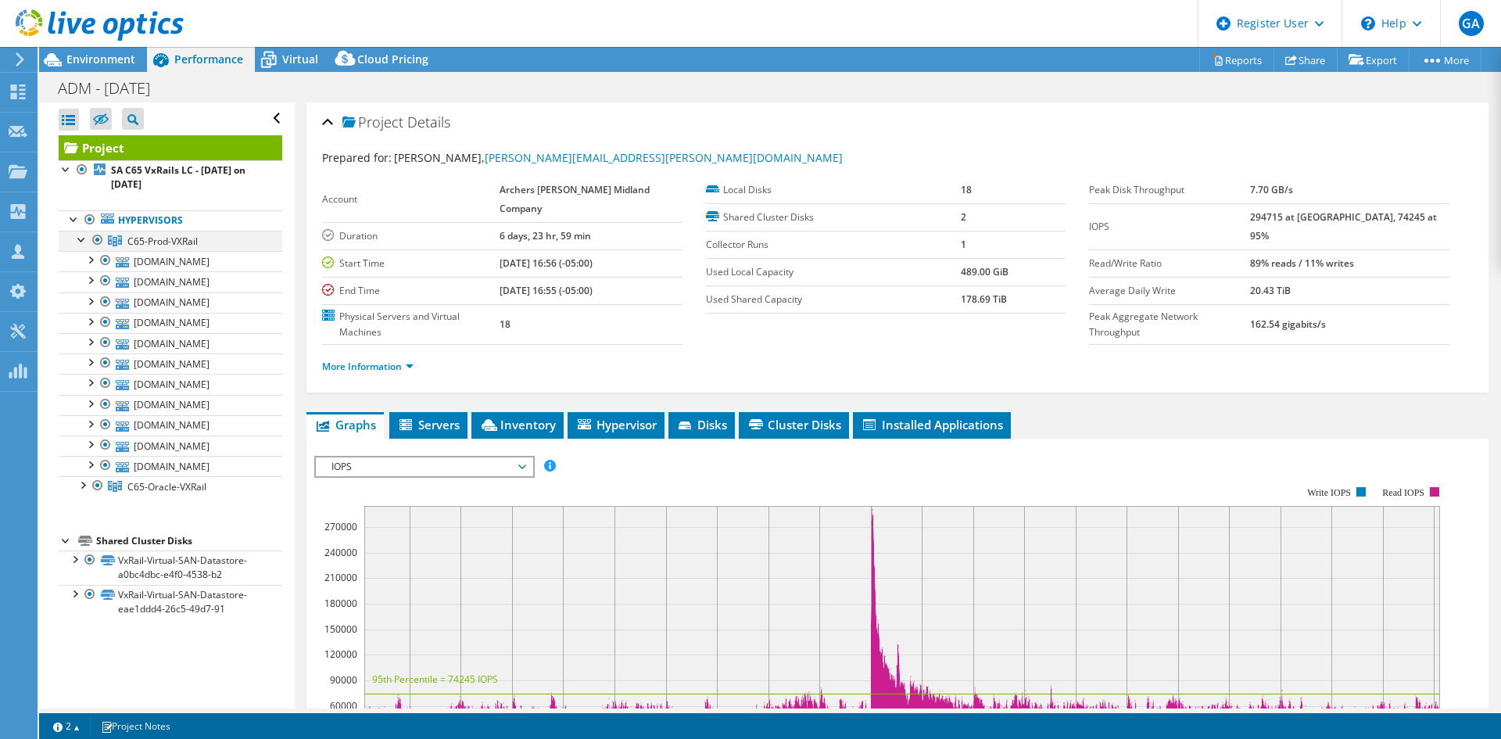
click at [77, 241] on div at bounding box center [82, 239] width 16 height 16
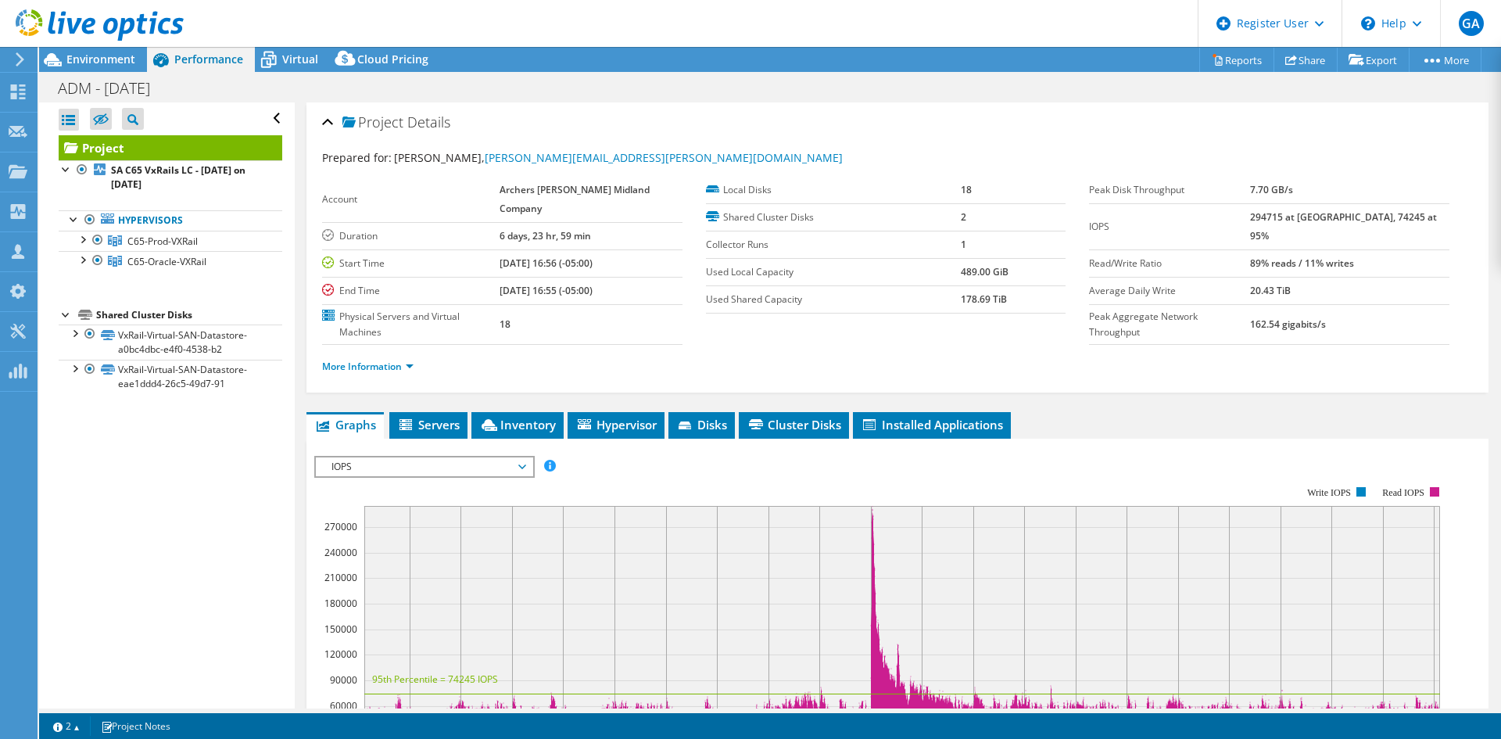
click at [299, 242] on div "Project Details Prepared for: [PERSON_NAME], [PERSON_NAME][EMAIL_ADDRESS][PERSO…" at bounding box center [897, 599] width 1205 height 995
click at [298, 264] on div "Project Details Prepared for: [PERSON_NAME], [PERSON_NAME][EMAIL_ADDRESS][PERSO…" at bounding box center [897, 599] width 1205 height 995
click at [98, 56] on span "Environment" at bounding box center [100, 59] width 69 height 15
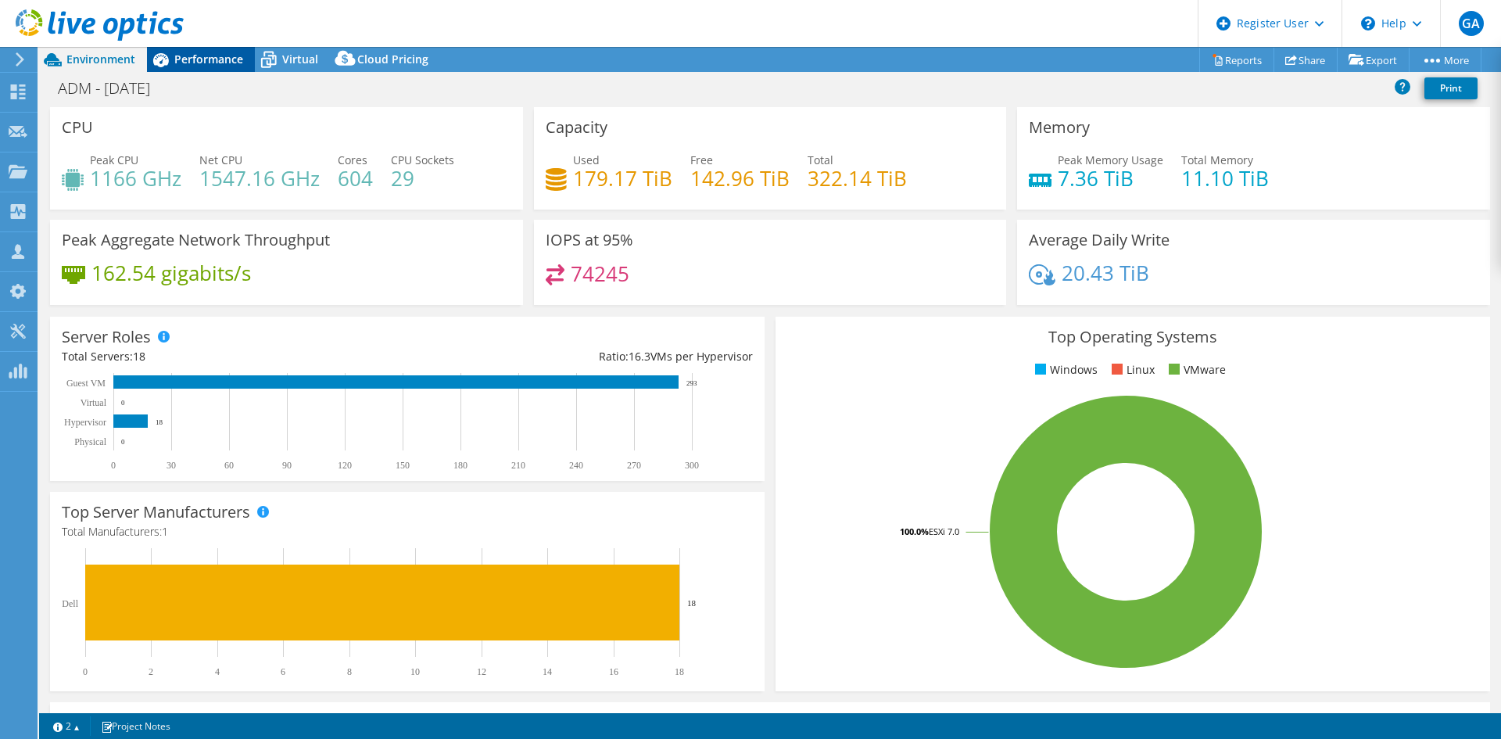
click at [190, 54] on span "Performance" at bounding box center [208, 59] width 69 height 15
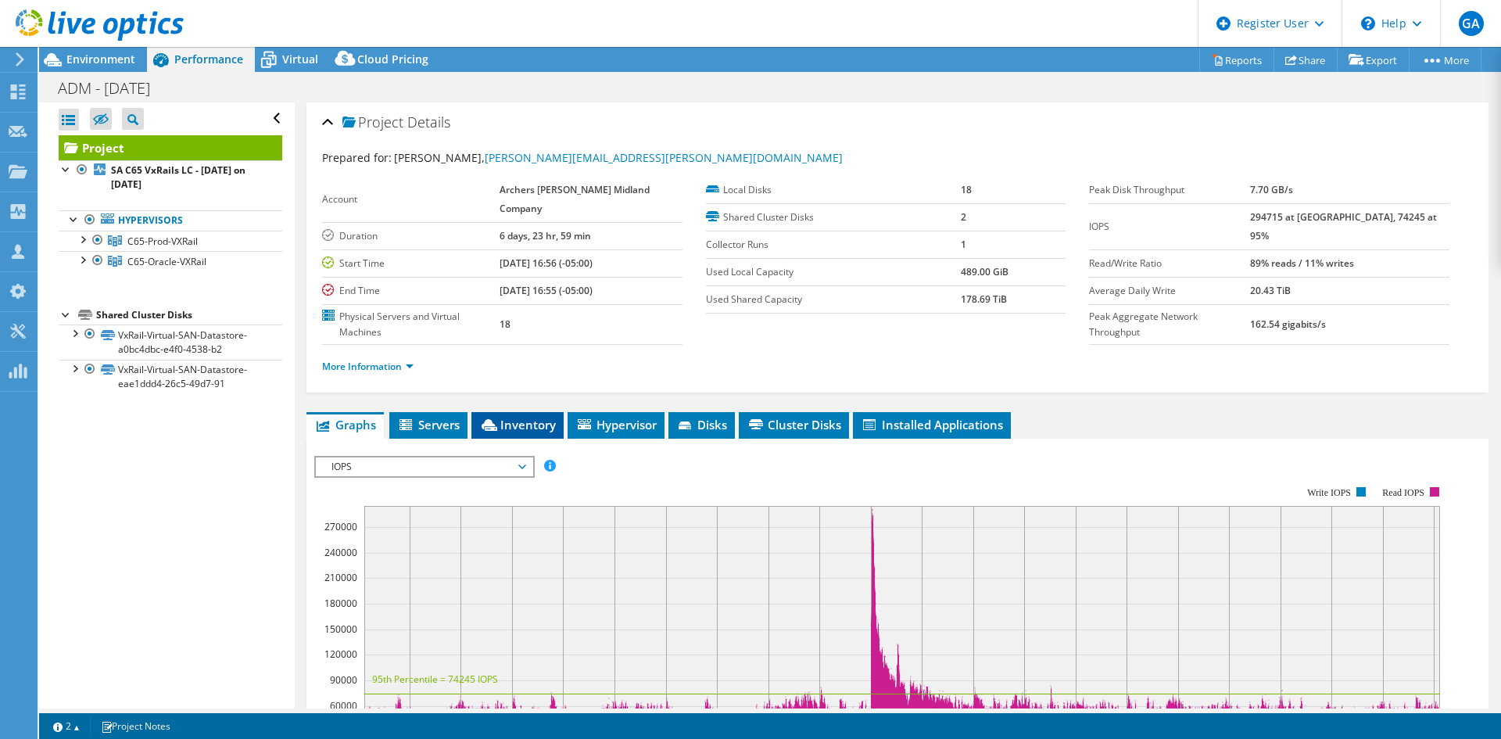
click at [534, 412] on li "Inventory" at bounding box center [517, 425] width 92 height 27
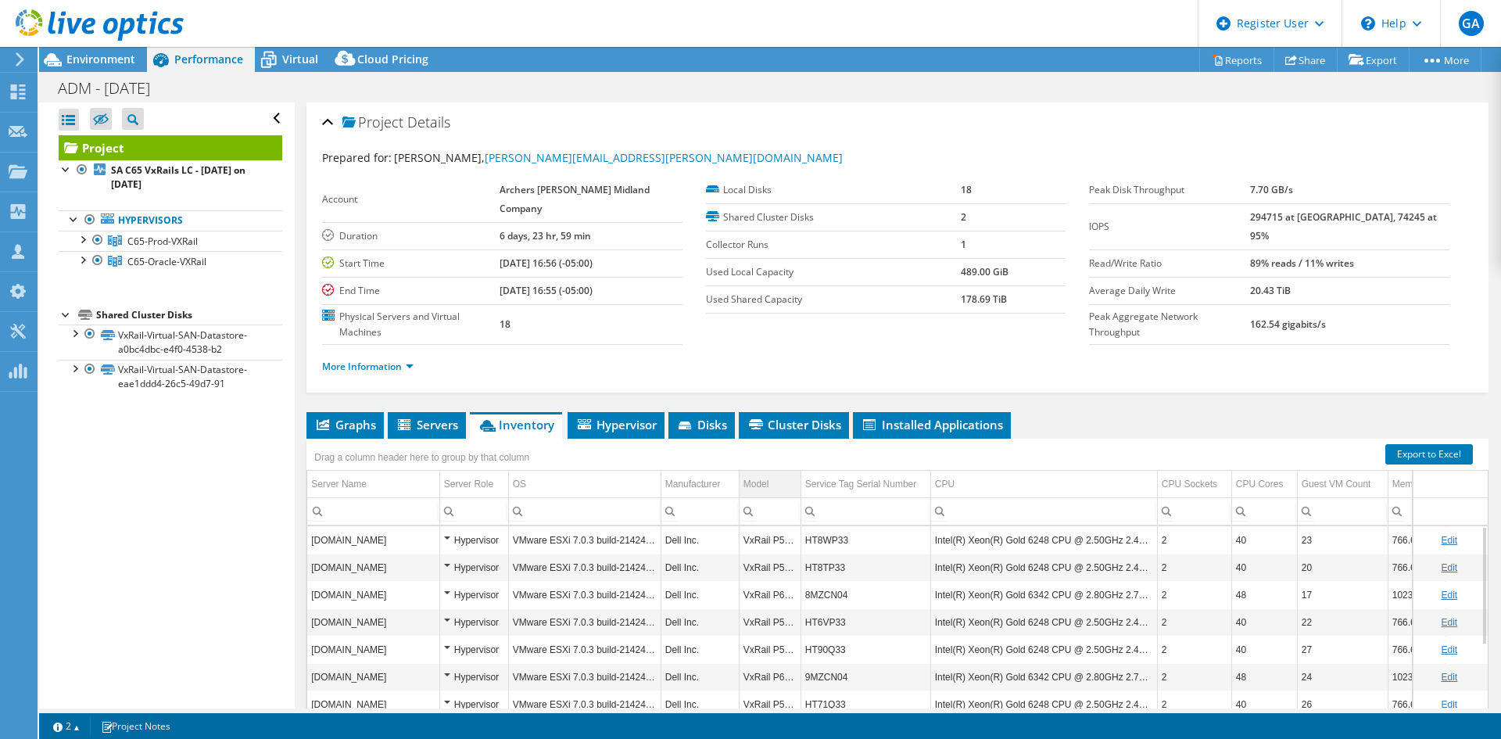
click at [772, 470] on td "Model" at bounding box center [770, 483] width 62 height 27
click at [285, 61] on span "Virtual" at bounding box center [300, 59] width 36 height 15
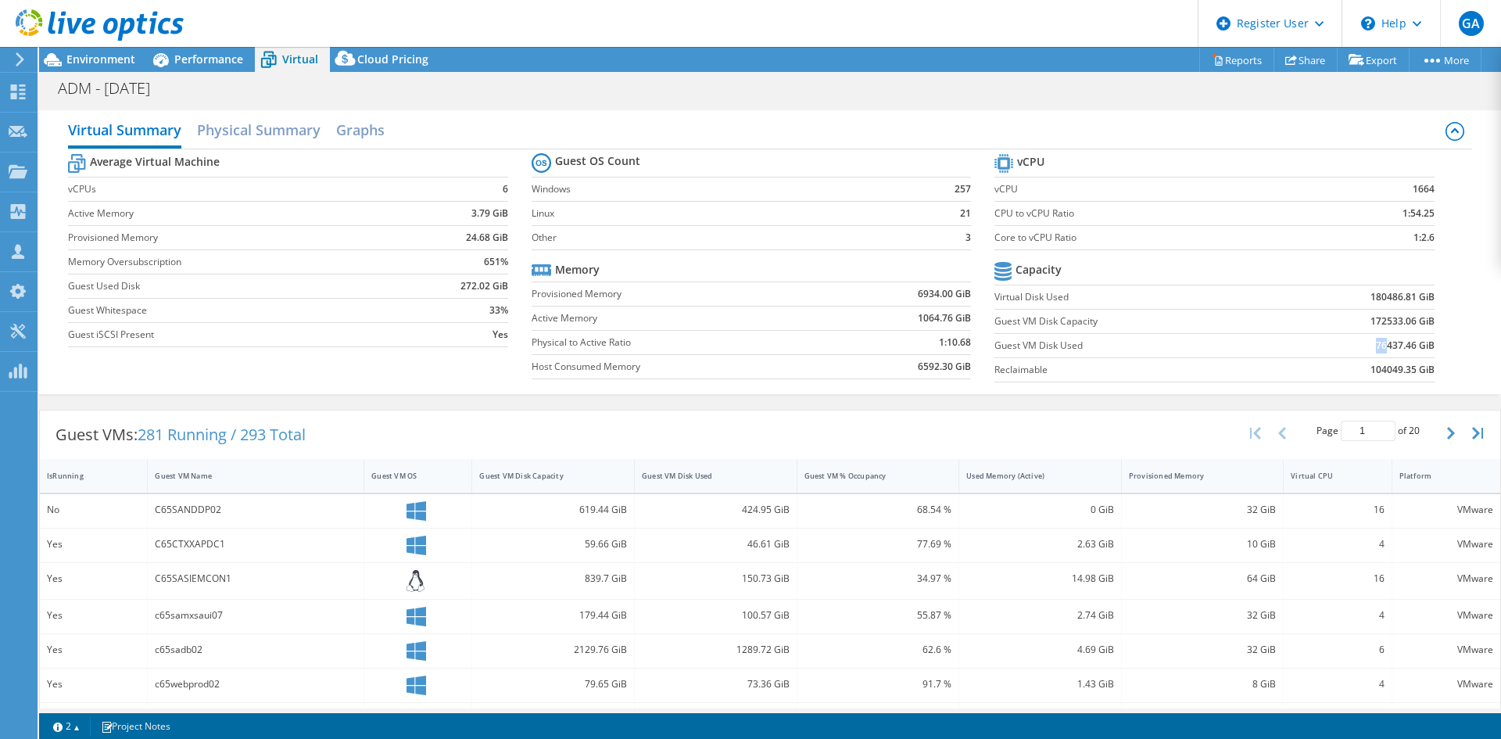
drag, startPoint x: 1360, startPoint y: 349, endPoint x: 1377, endPoint y: 349, distance: 17.2
click at [1377, 349] on td "76437.46 GiB" at bounding box center [1353, 345] width 161 height 24
click at [115, 64] on span "Environment" at bounding box center [100, 59] width 69 height 15
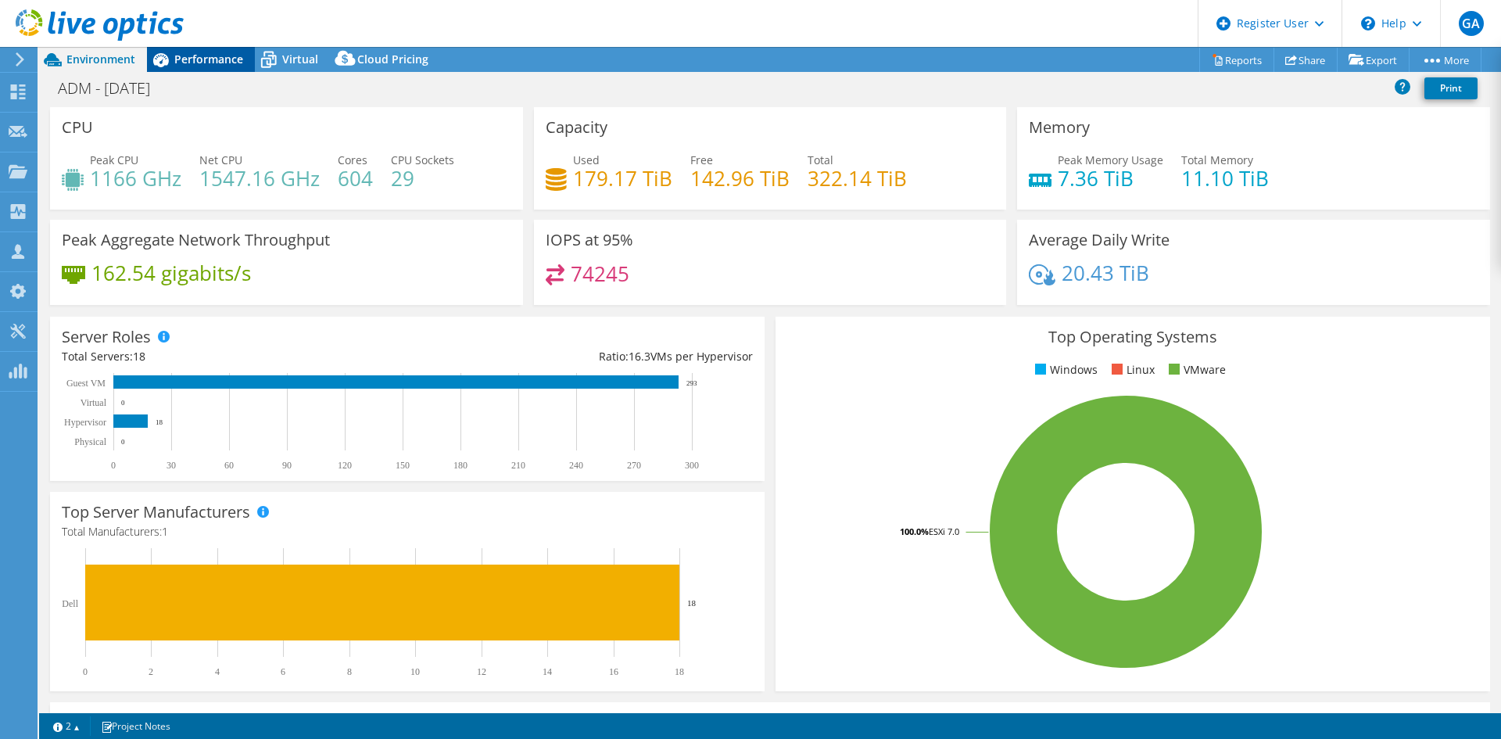
click at [195, 56] on span "Performance" at bounding box center [208, 59] width 69 height 15
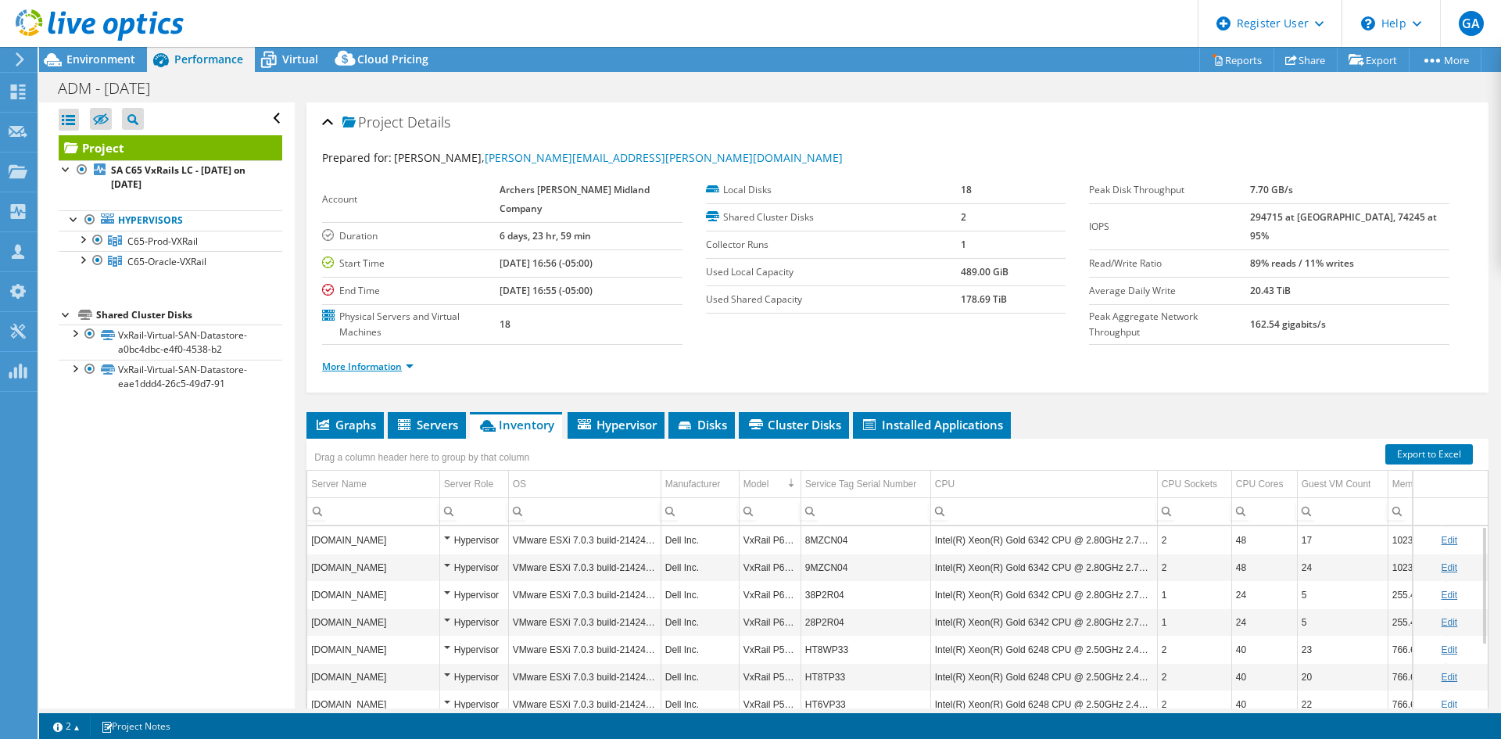
click at [396, 360] on link "More Information" at bounding box center [367, 366] width 91 height 13
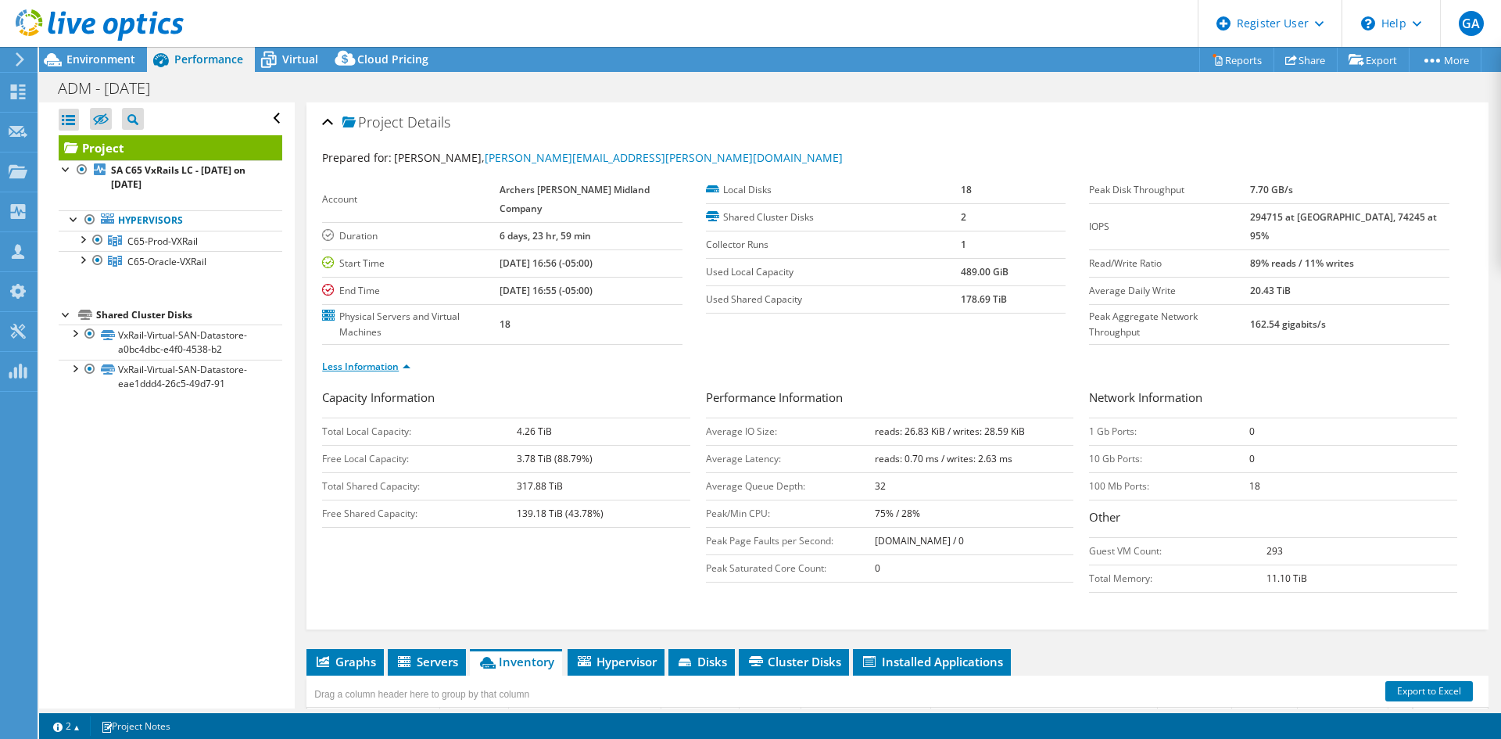
click at [392, 360] on link "Less Information" at bounding box center [366, 366] width 88 height 13
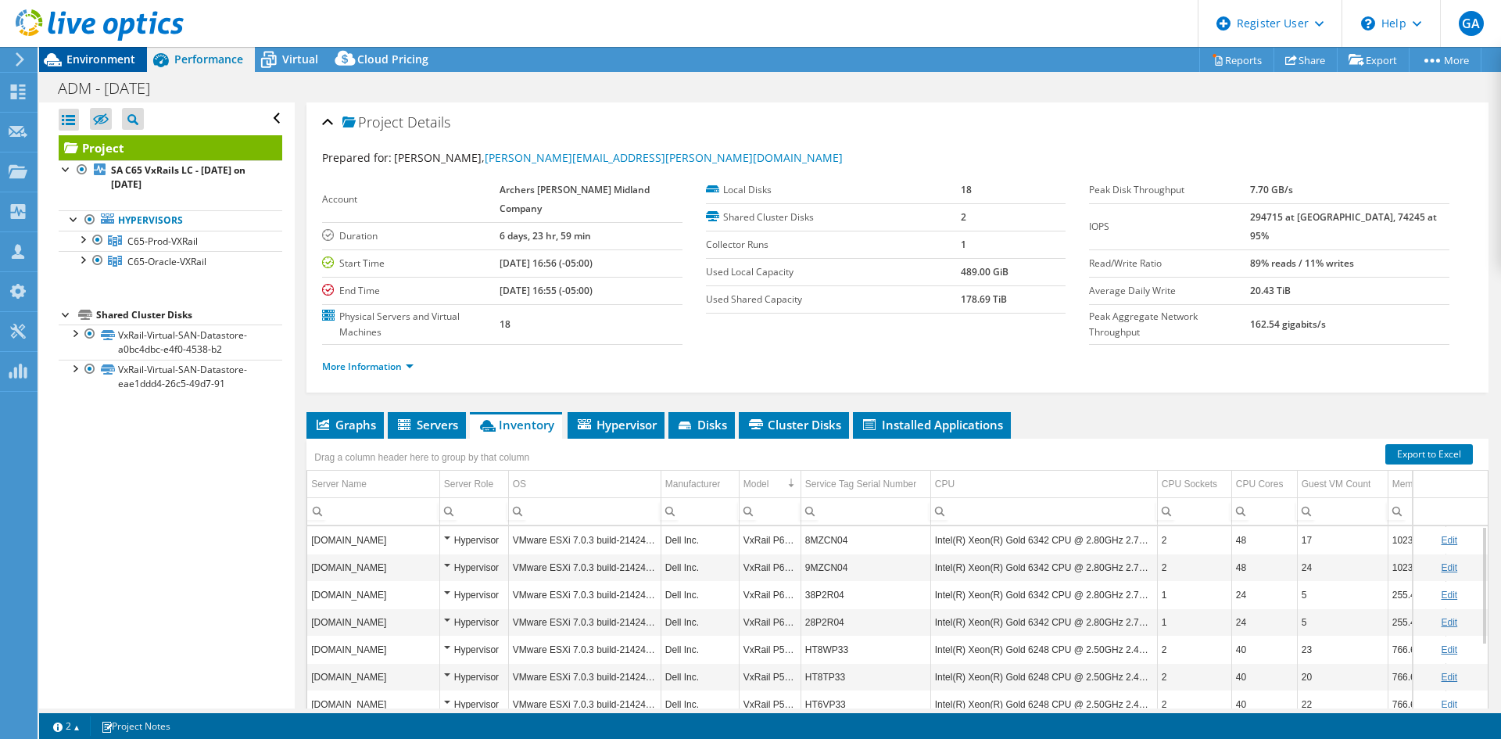
click at [120, 63] on span "Environment" at bounding box center [100, 59] width 69 height 15
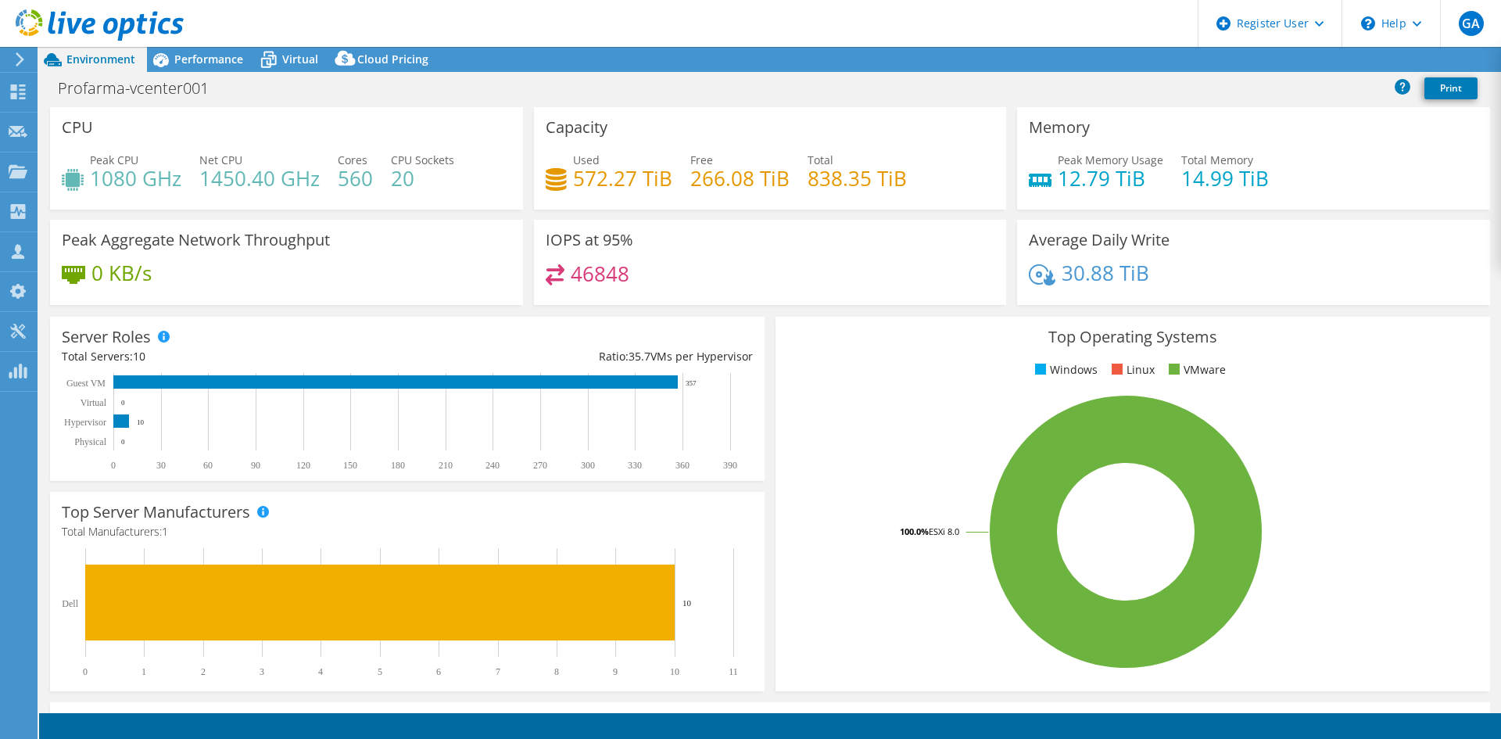
select select "SouthAmerica"
select select "BRL"
click at [191, 59] on span "Performance" at bounding box center [208, 59] width 69 height 15
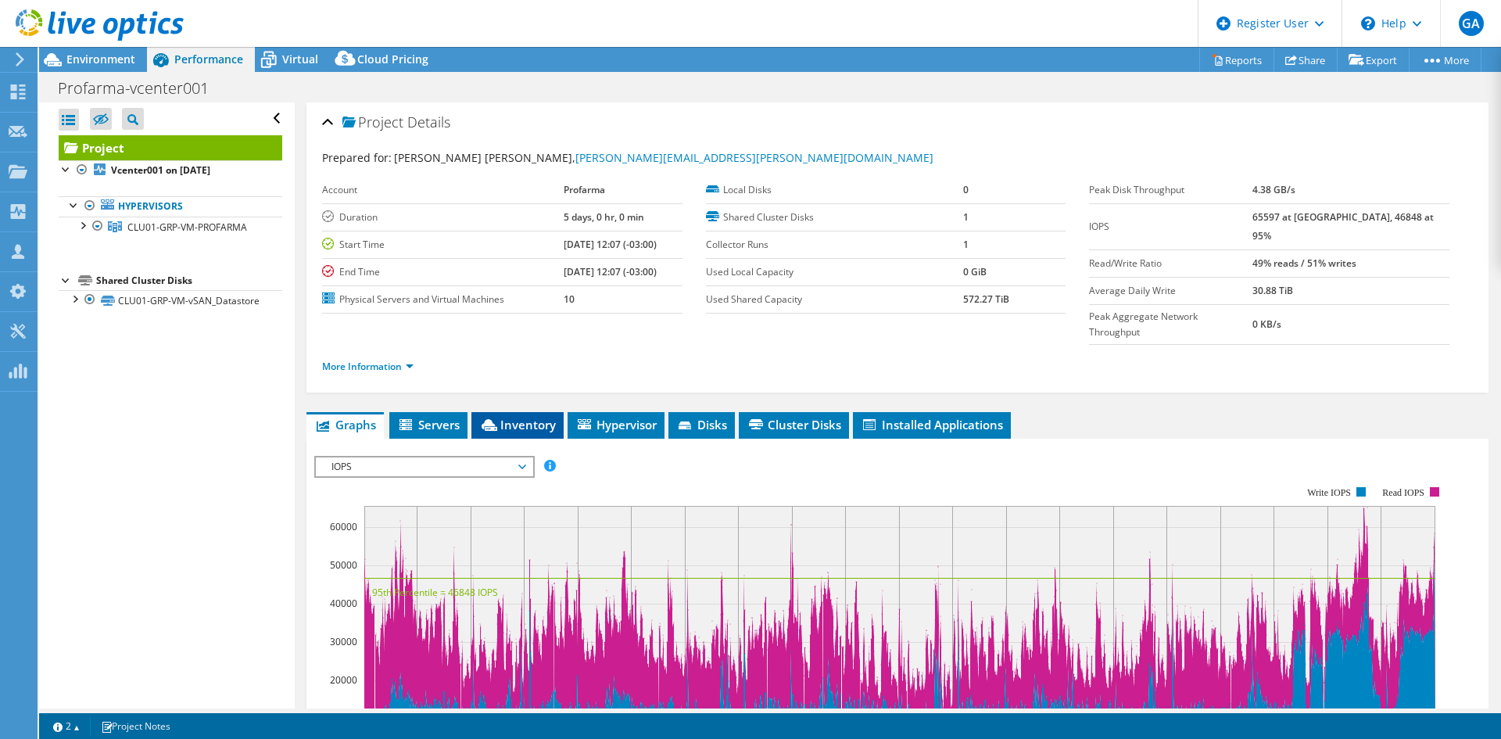
click at [529, 417] on span "Inventory" at bounding box center [517, 425] width 77 height 16
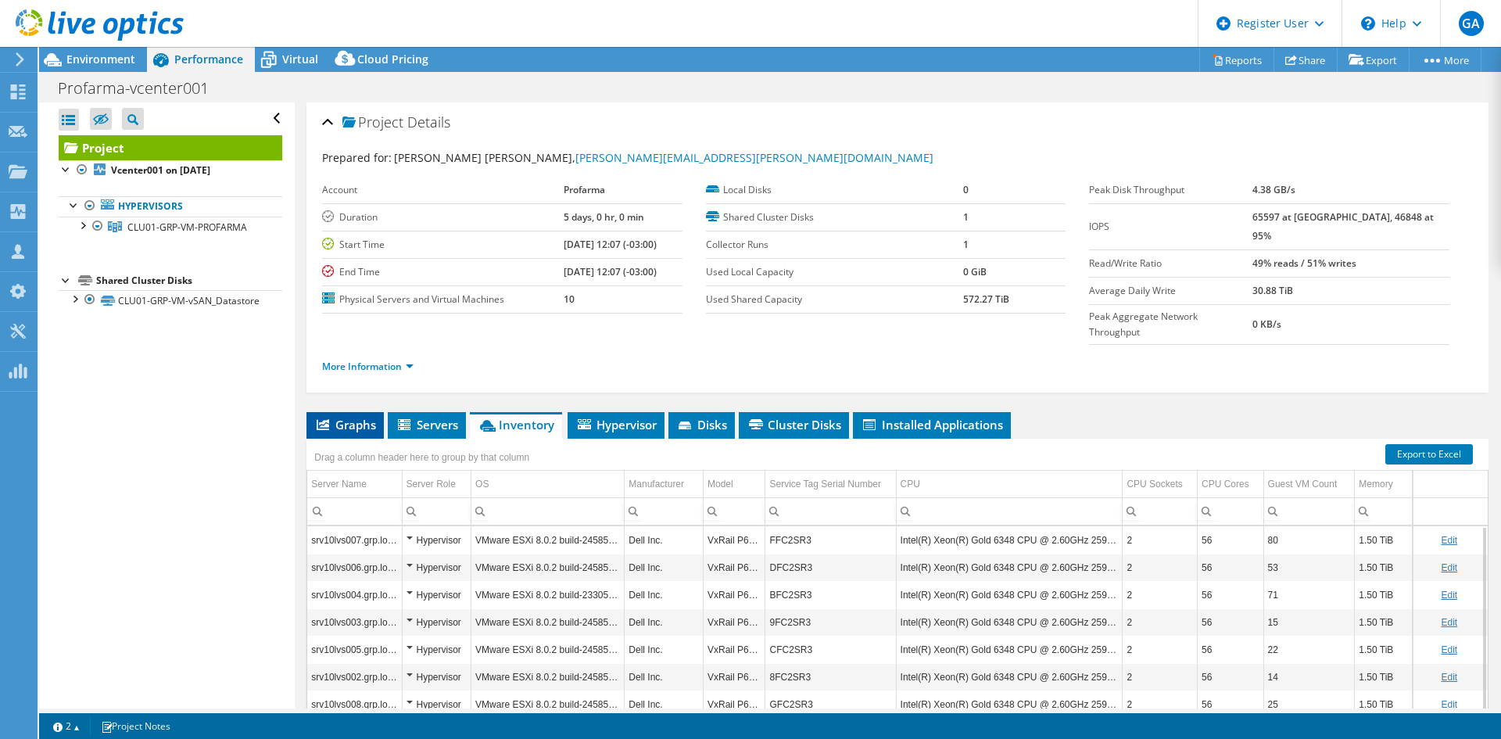
click at [347, 417] on span "Graphs" at bounding box center [345, 425] width 62 height 16
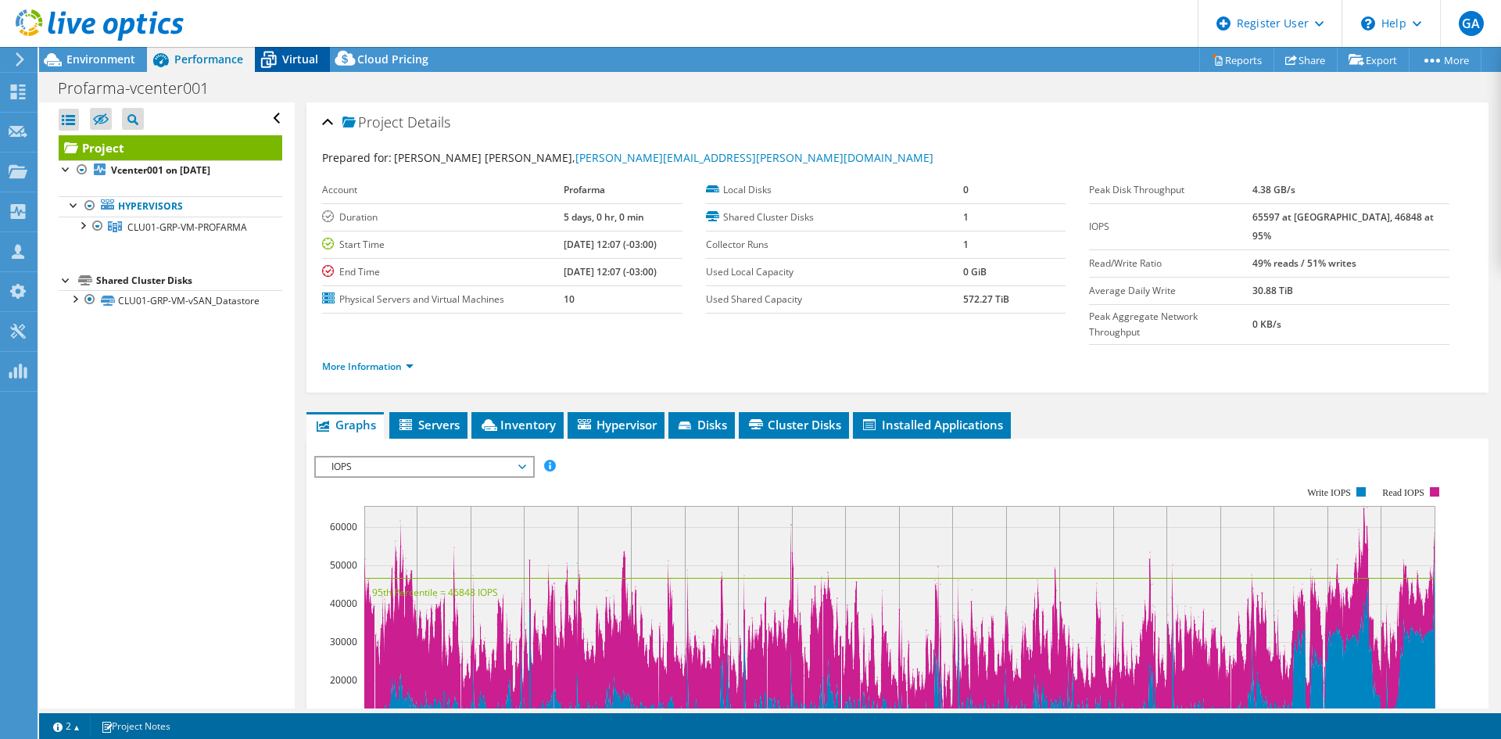
click at [295, 49] on div "Virtual" at bounding box center [292, 59] width 75 height 25
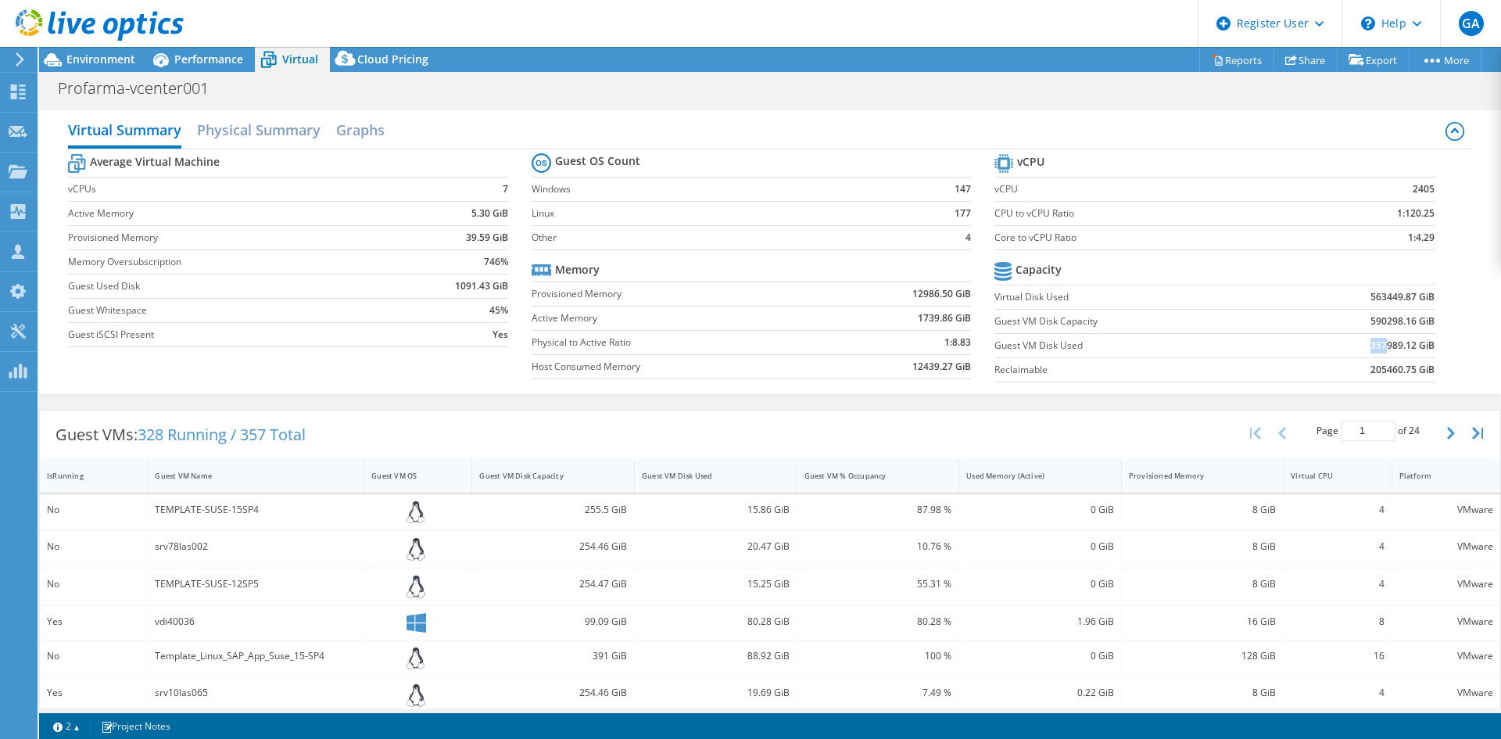
drag, startPoint x: 1358, startPoint y: 349, endPoint x: 1376, endPoint y: 349, distance: 18.0
click at [1376, 349] on td "357989.12 GiB" at bounding box center [1353, 345] width 161 height 24
click at [94, 59] on span "Environment" at bounding box center [100, 59] width 69 height 15
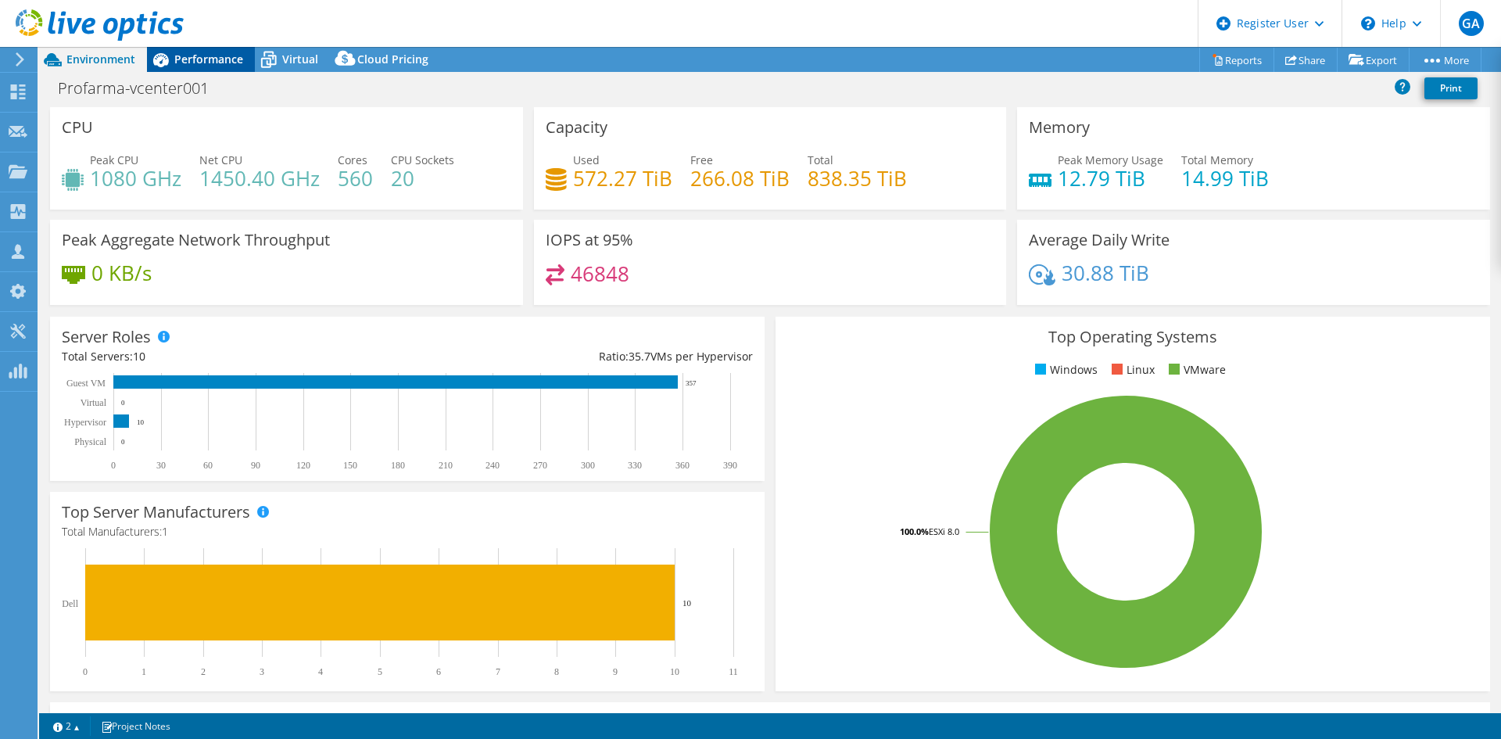
click at [218, 55] on span "Performance" at bounding box center [208, 59] width 69 height 15
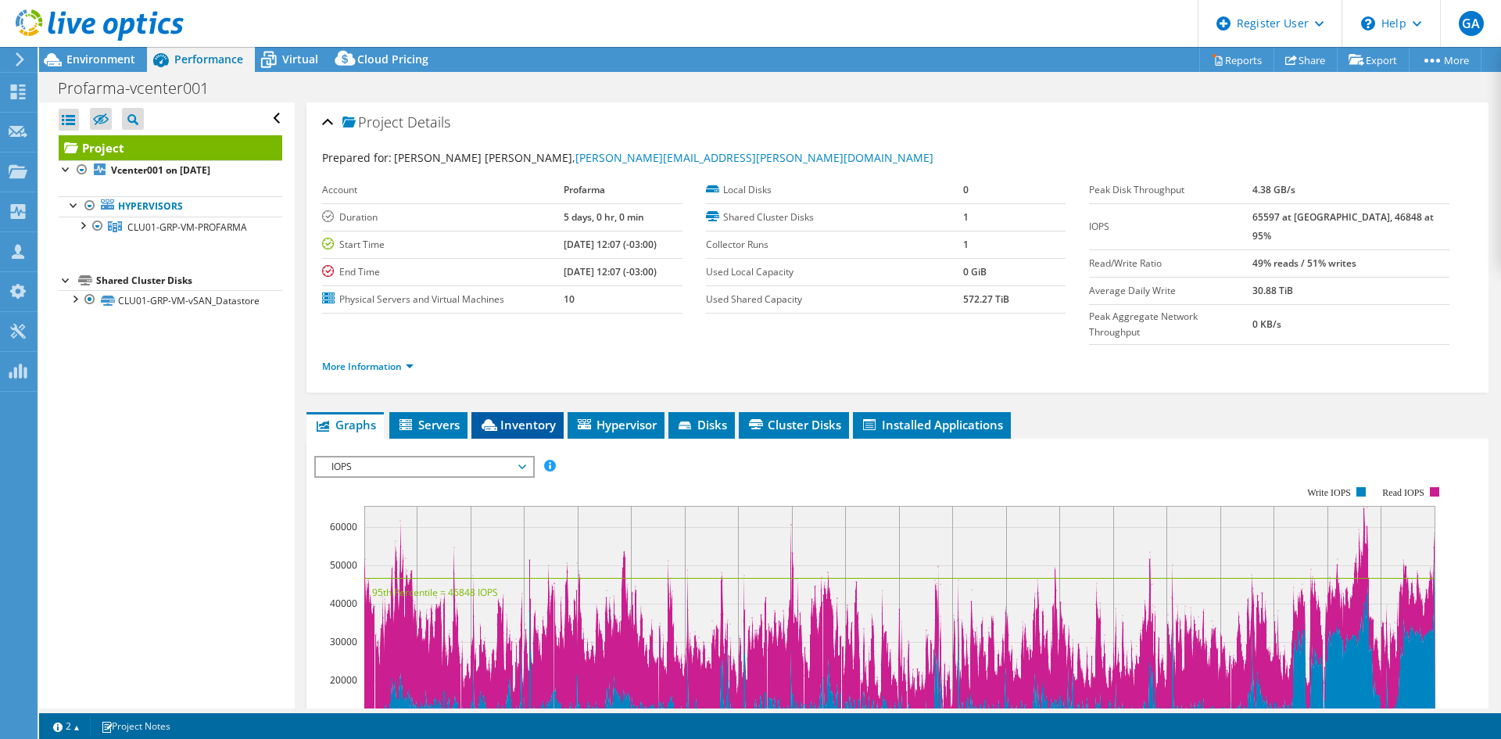
click at [538, 412] on li "Inventory" at bounding box center [517, 425] width 92 height 27
